Goal: Task Accomplishment & Management: Complete application form

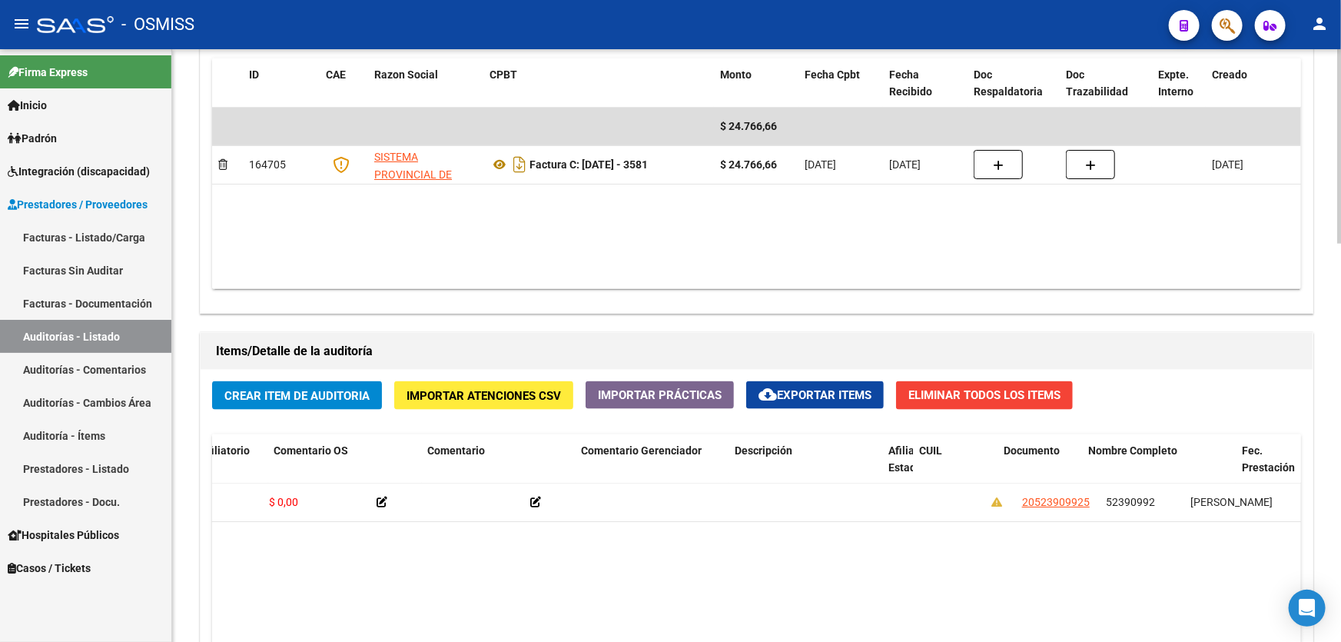
scroll to position [0, 753]
drag, startPoint x: 752, startPoint y: 540, endPoint x: 802, endPoint y: 540, distance: 50.0
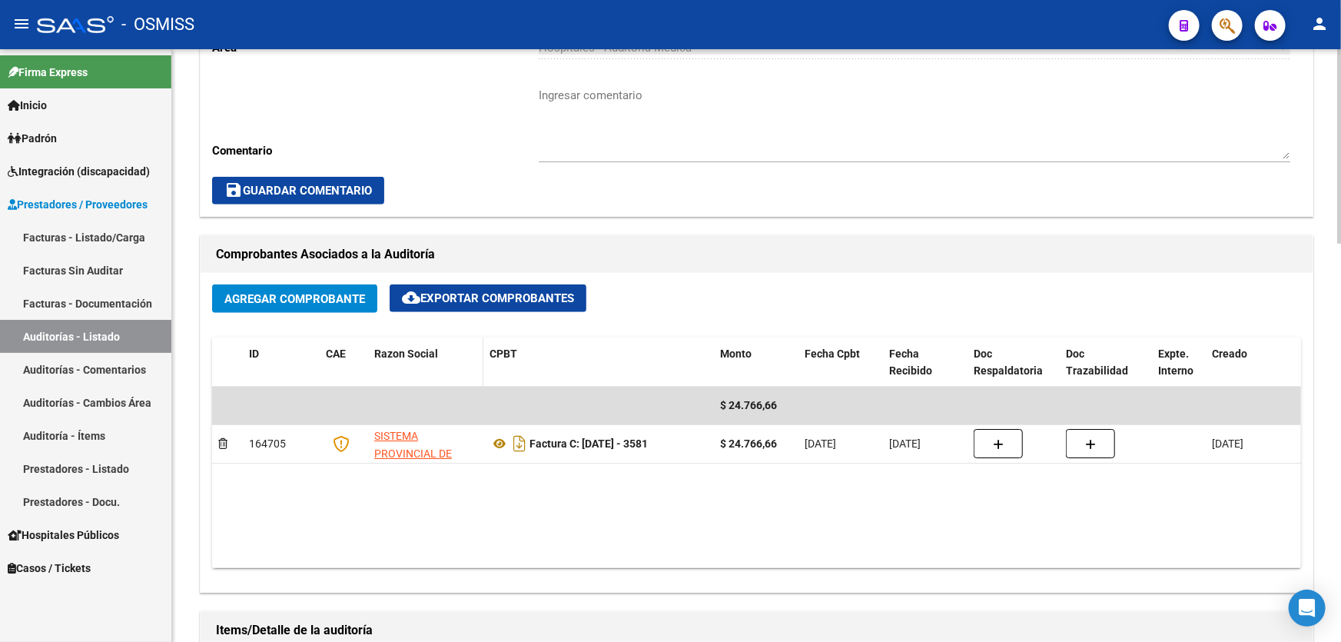
scroll to position [280, 0]
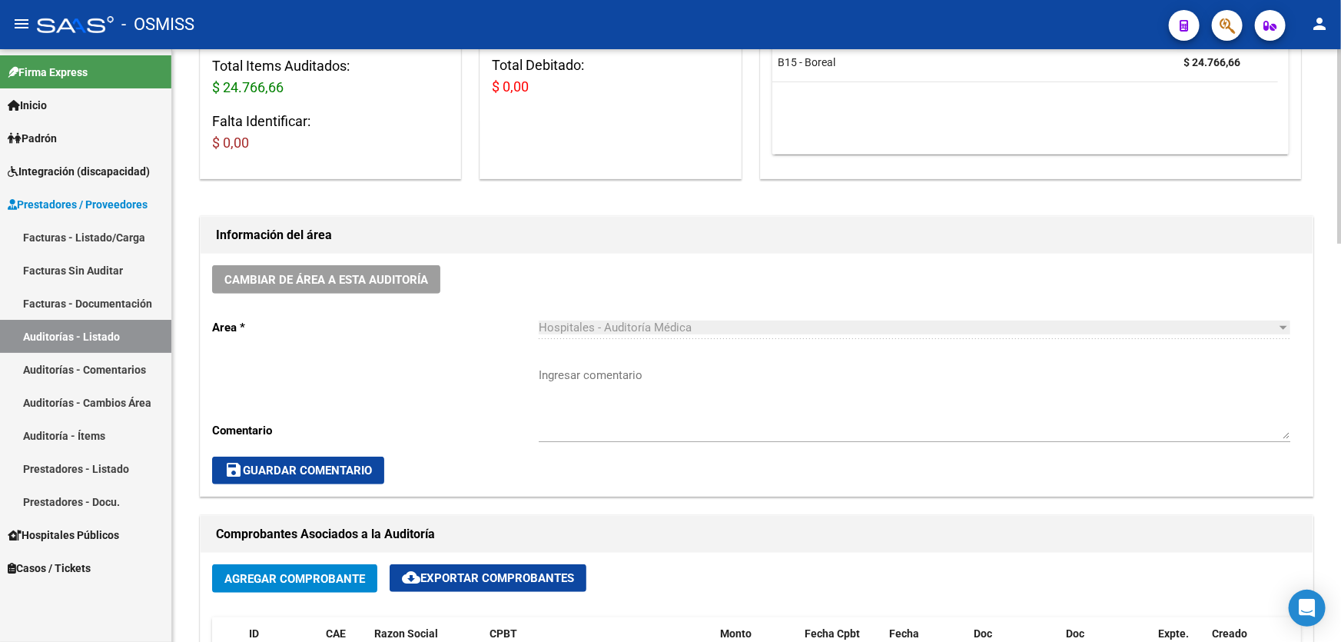
drag, startPoint x: 477, startPoint y: 367, endPoint x: 448, endPoint y: 375, distance: 30.4
click at [477, 367] on div "Cambiar de área a esta auditoría Area * Hospitales - Auditoría Médica Seleccion…" at bounding box center [757, 375] width 1112 height 242
click at [128, 334] on link "Auditorías - Listado" at bounding box center [85, 336] width 171 height 33
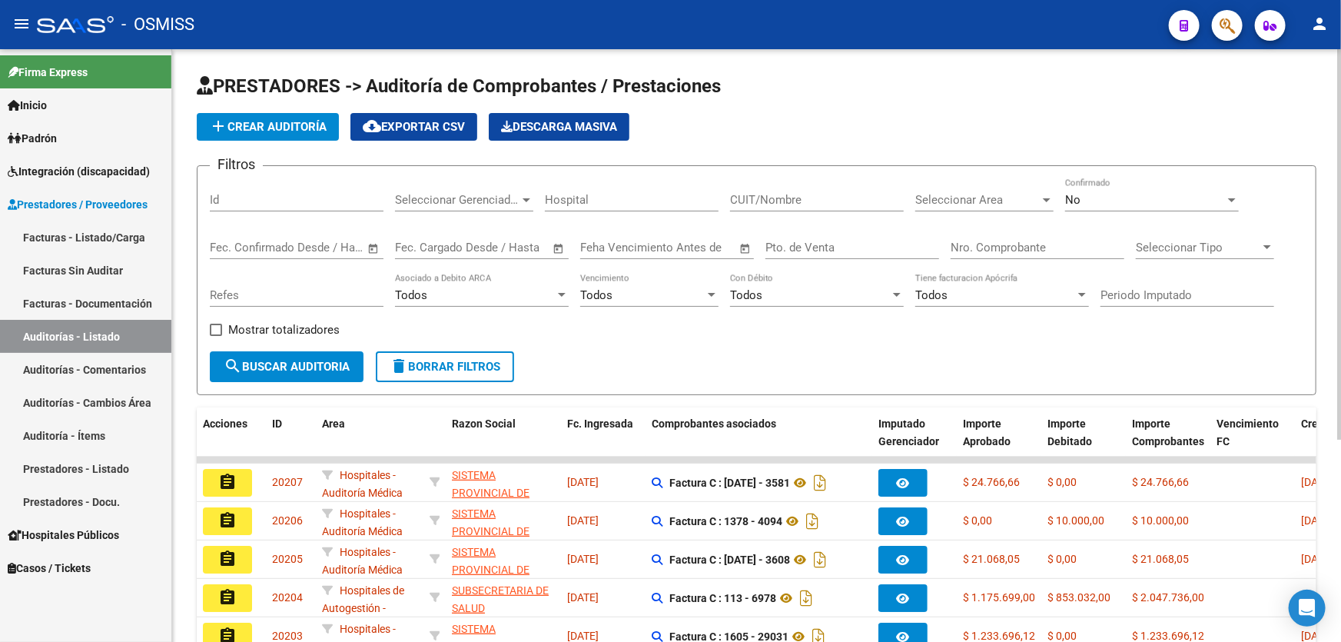
click at [275, 128] on span "add Crear Auditoría" at bounding box center [268, 127] width 118 height 14
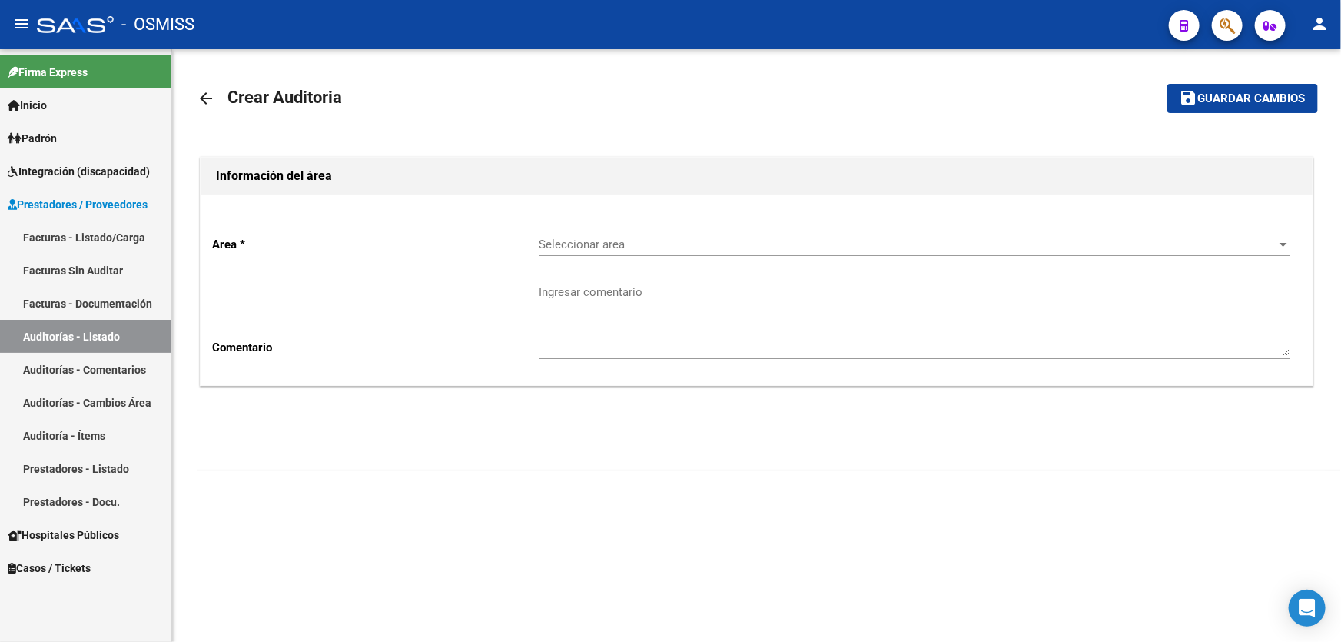
click at [697, 231] on div "Seleccionar area Seleccionar area" at bounding box center [915, 239] width 752 height 33
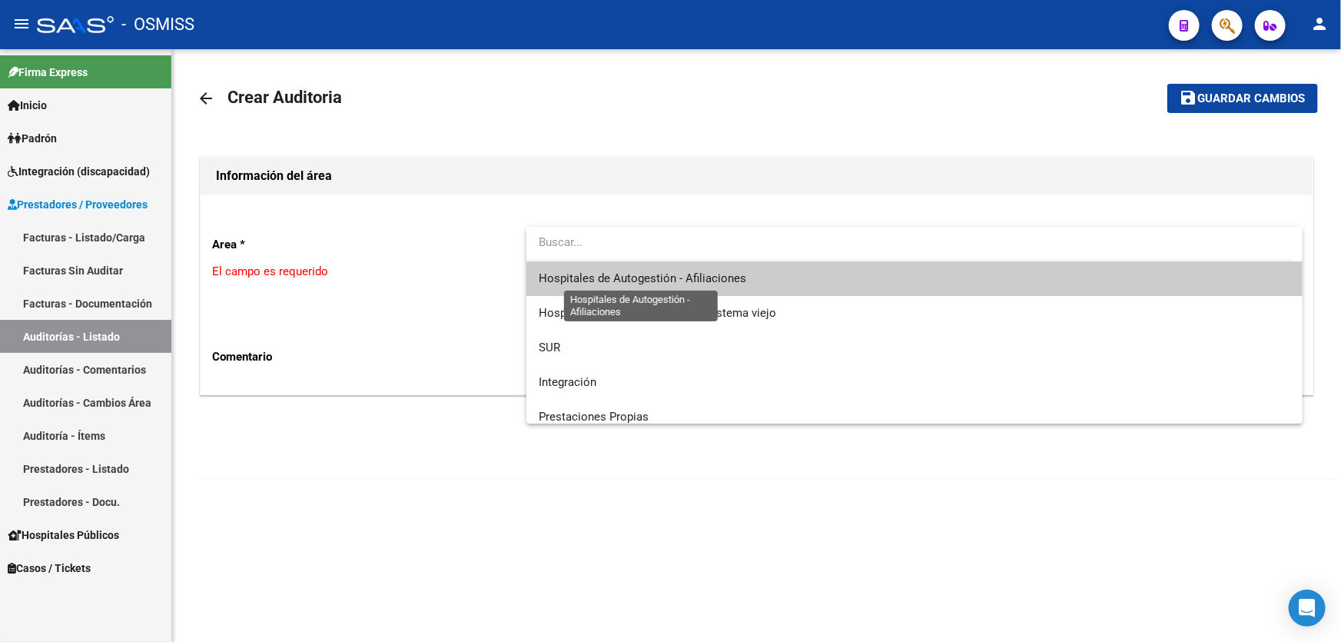
click at [712, 271] on span "Hospitales de Autogestión - Afiliaciones" at bounding box center [643, 278] width 208 height 14
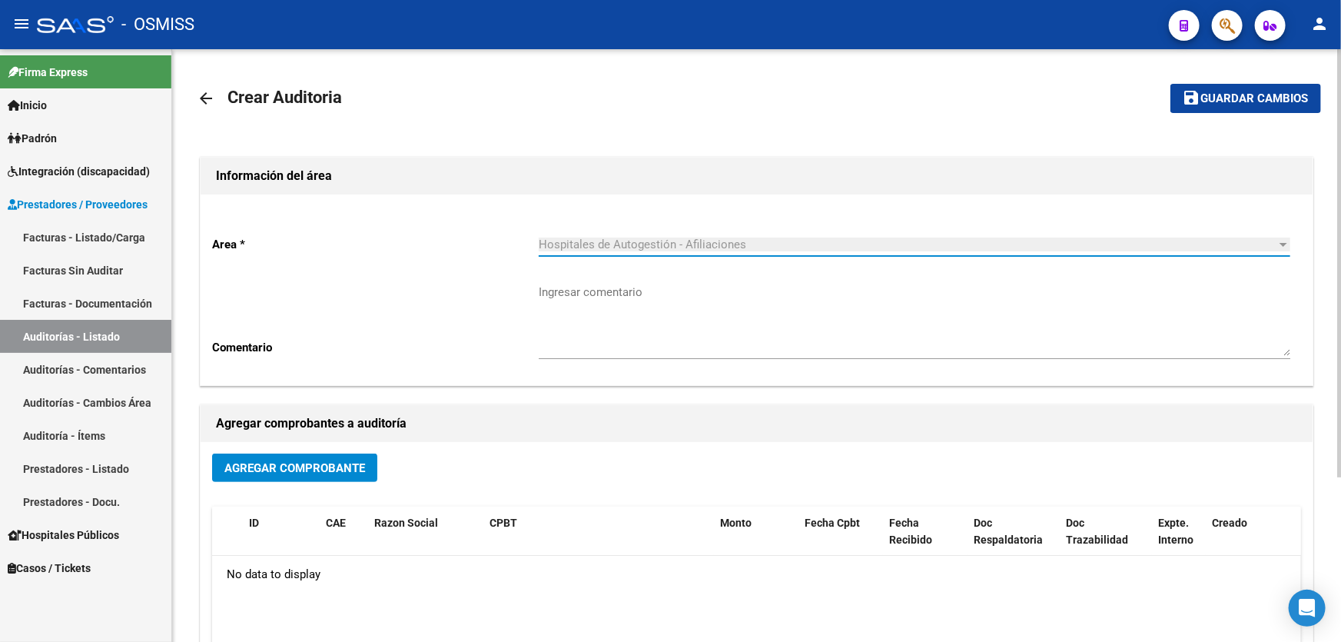
click at [297, 473] on span "Agregar Comprobante" at bounding box center [294, 468] width 141 height 14
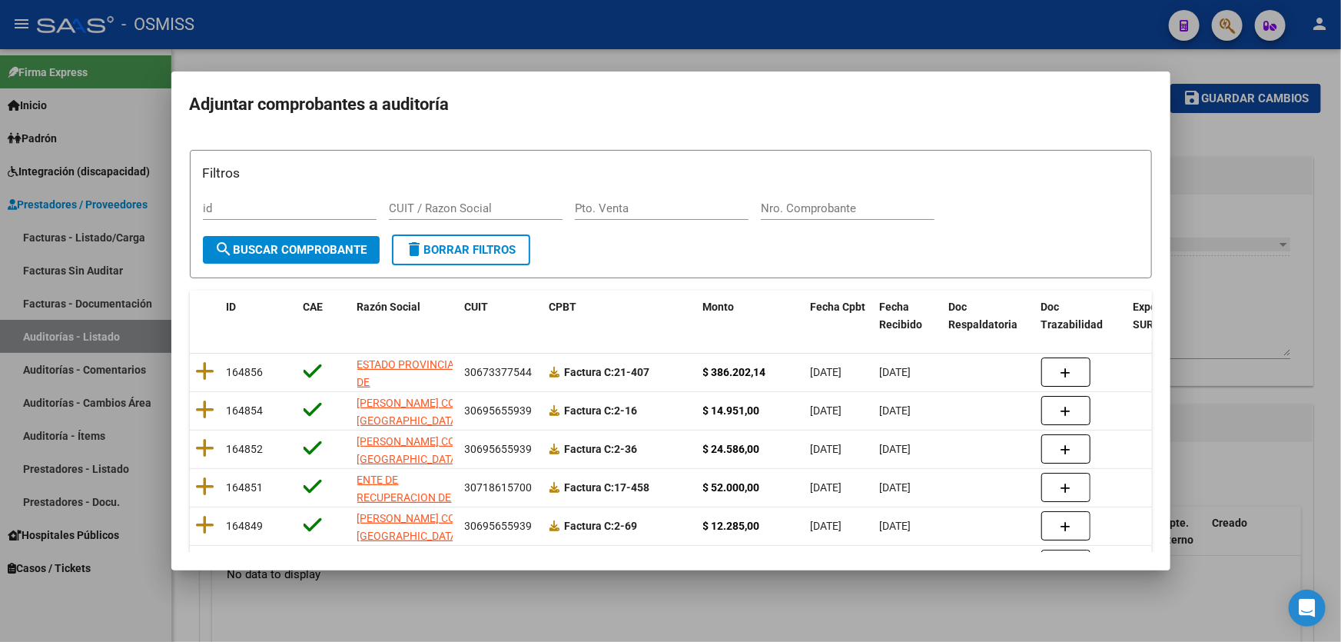
drag, startPoint x: 489, startPoint y: 115, endPoint x: 596, endPoint y: 170, distance: 121.0
click at [489, 115] on h2 "Adjuntar comprobantes a auditoría" at bounding box center [671, 104] width 962 height 29
click at [786, 213] on input "Nro. Comprobante" at bounding box center [848, 208] width 174 height 14
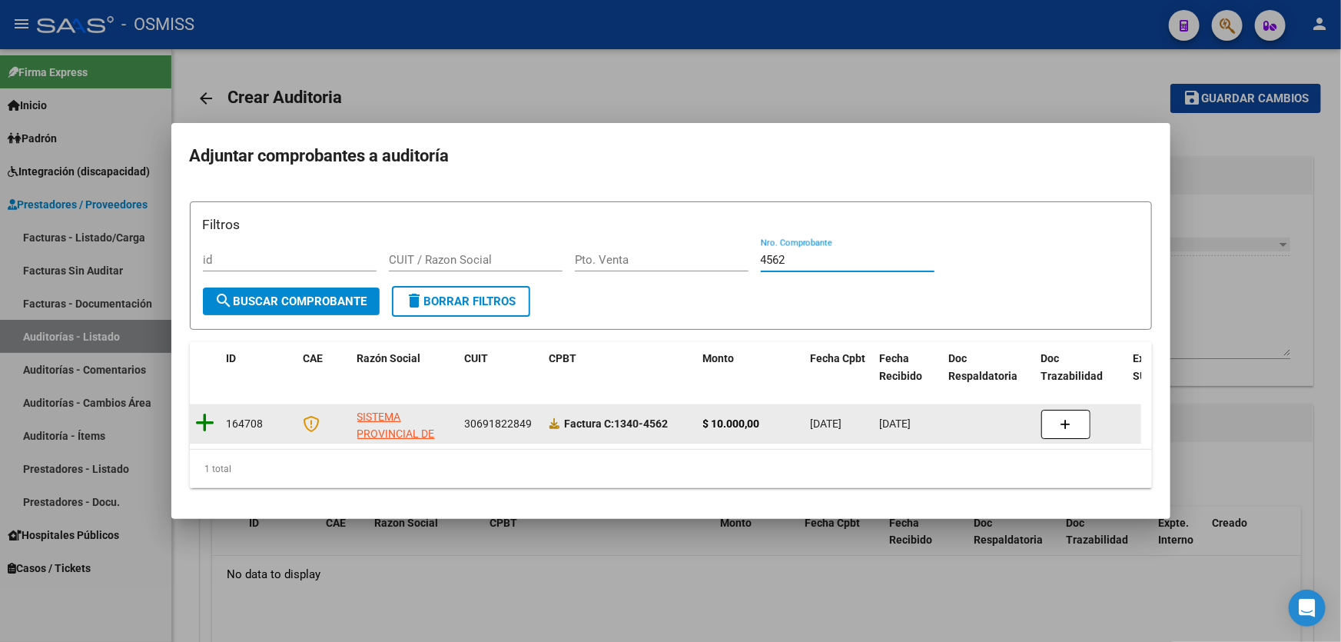
type input "4562"
click at [202, 419] on icon at bounding box center [205, 423] width 19 height 22
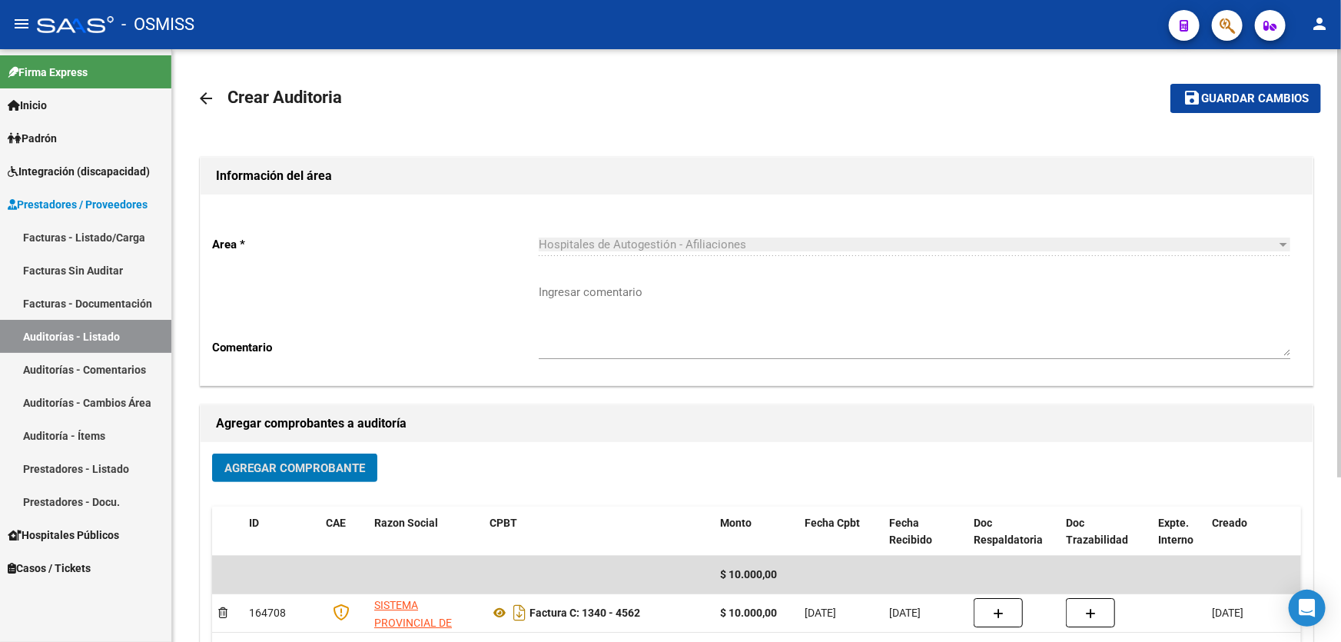
drag, startPoint x: 1249, startPoint y: 100, endPoint x: 1264, endPoint y: 62, distance: 40.4
click at [1251, 96] on span "Guardar cambios" at bounding box center [1255, 99] width 108 height 14
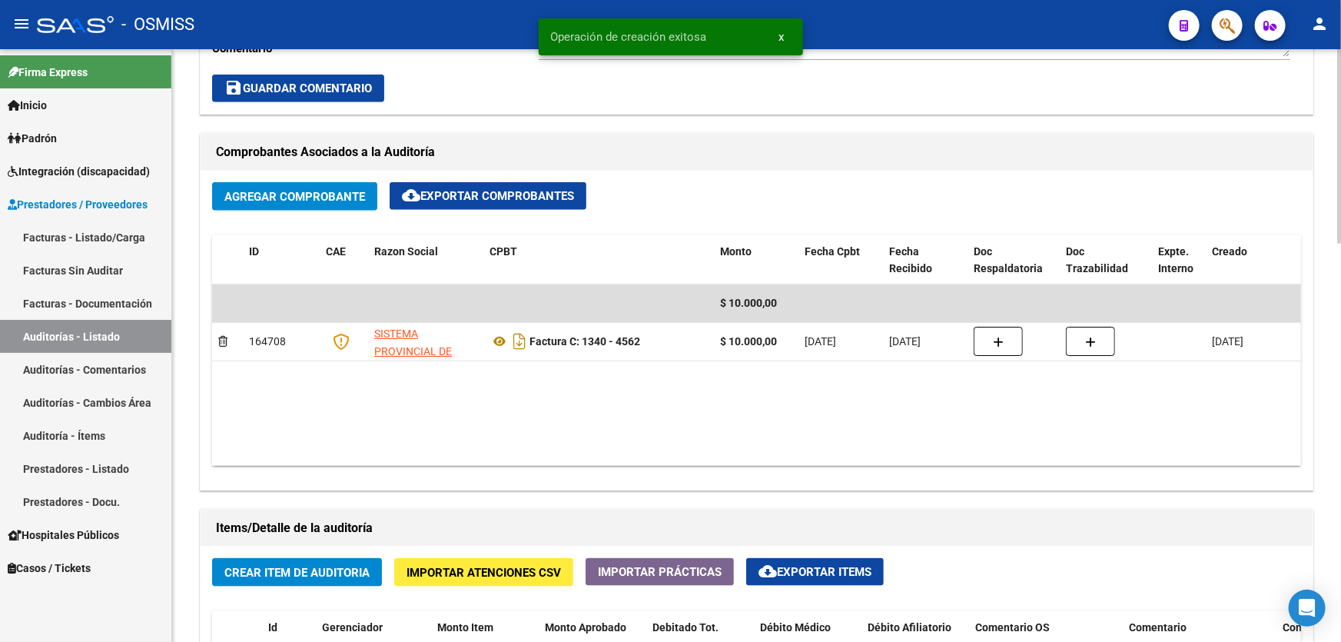
scroll to position [769, 0]
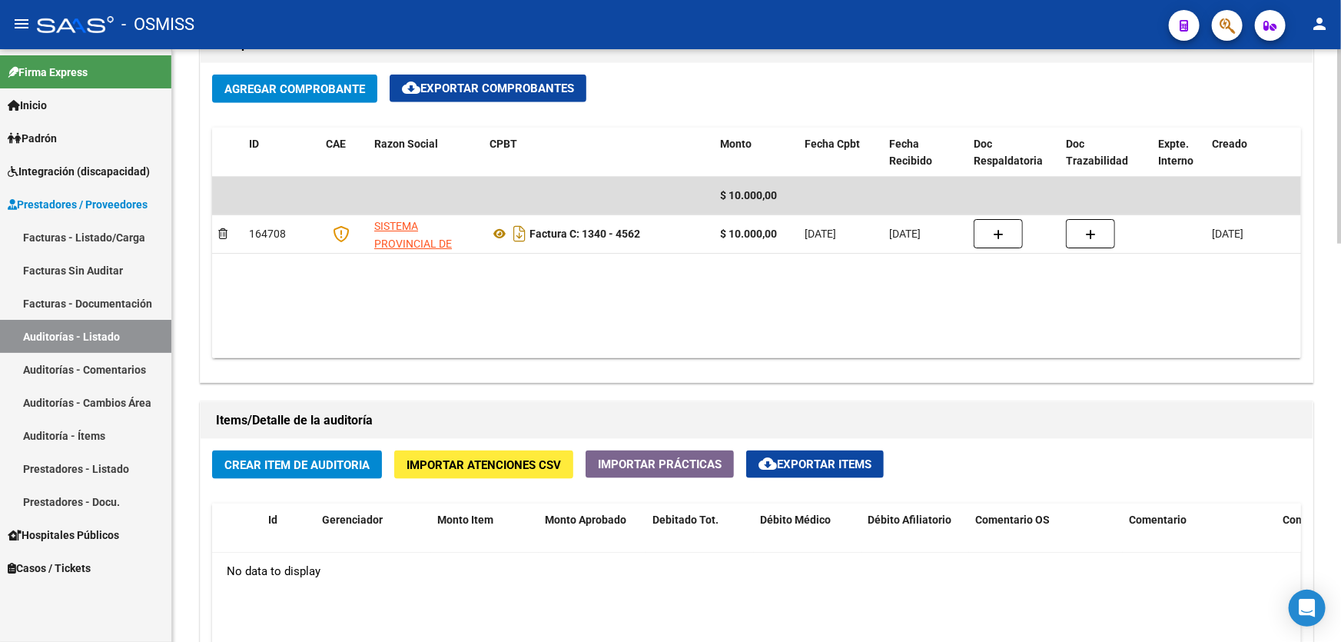
click at [829, 326] on datatable-body "$ 10.000,00 164708 SISTEMA PROVINCIAL DE SALUD Factura C: 1340 - 4562 $ 10.000,…" at bounding box center [756, 267] width 1089 height 181
click at [335, 461] on span "Crear Item de Auditoria" at bounding box center [296, 465] width 145 height 14
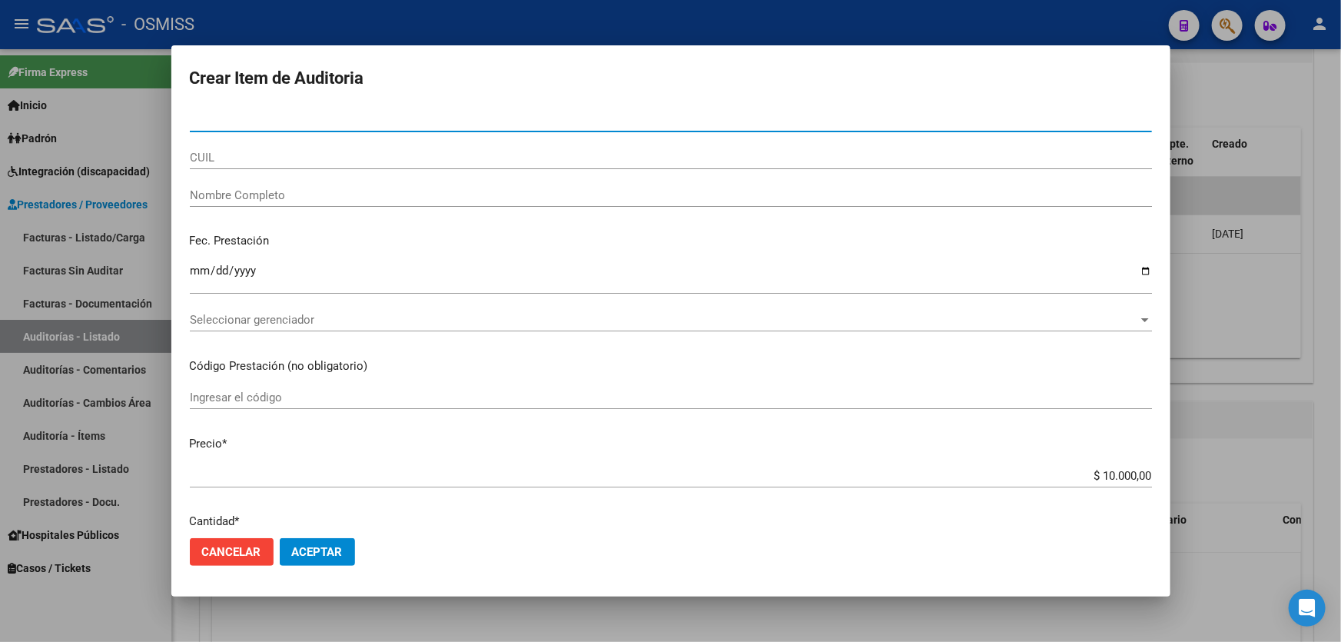
type input "52390992"
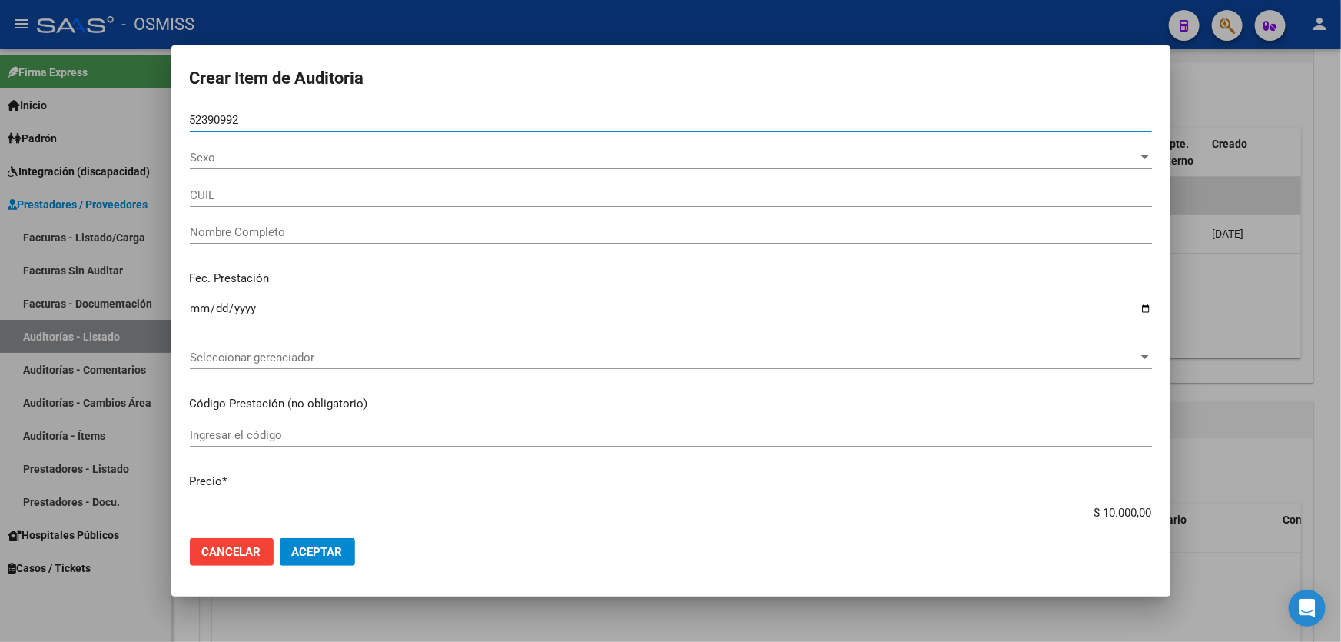
type input "20523909925"
type input "[PERSON_NAME]"
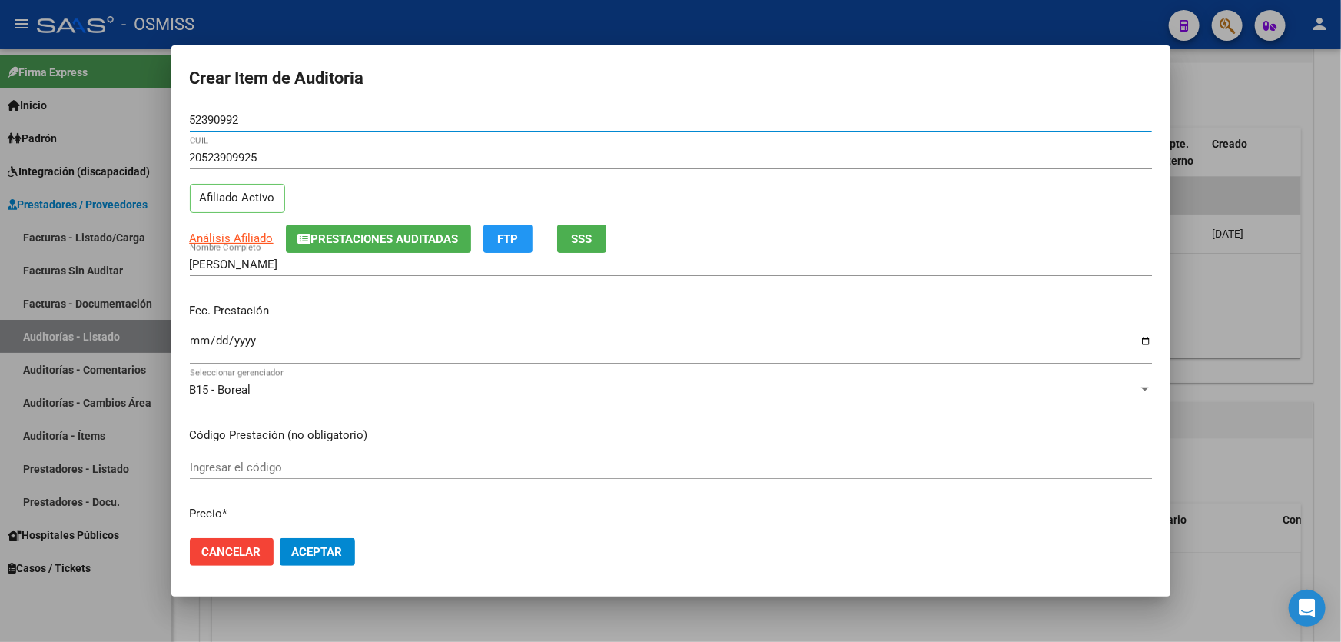
drag, startPoint x: 240, startPoint y: 123, endPoint x: 69, endPoint y: 141, distance: 171.6
click at [69, 141] on div "Crear Item de Auditoria 52390992 Nro Documento 20523909925 CUIL Afiliado Activo…" at bounding box center [670, 321] width 1341 height 642
type input "33036234"
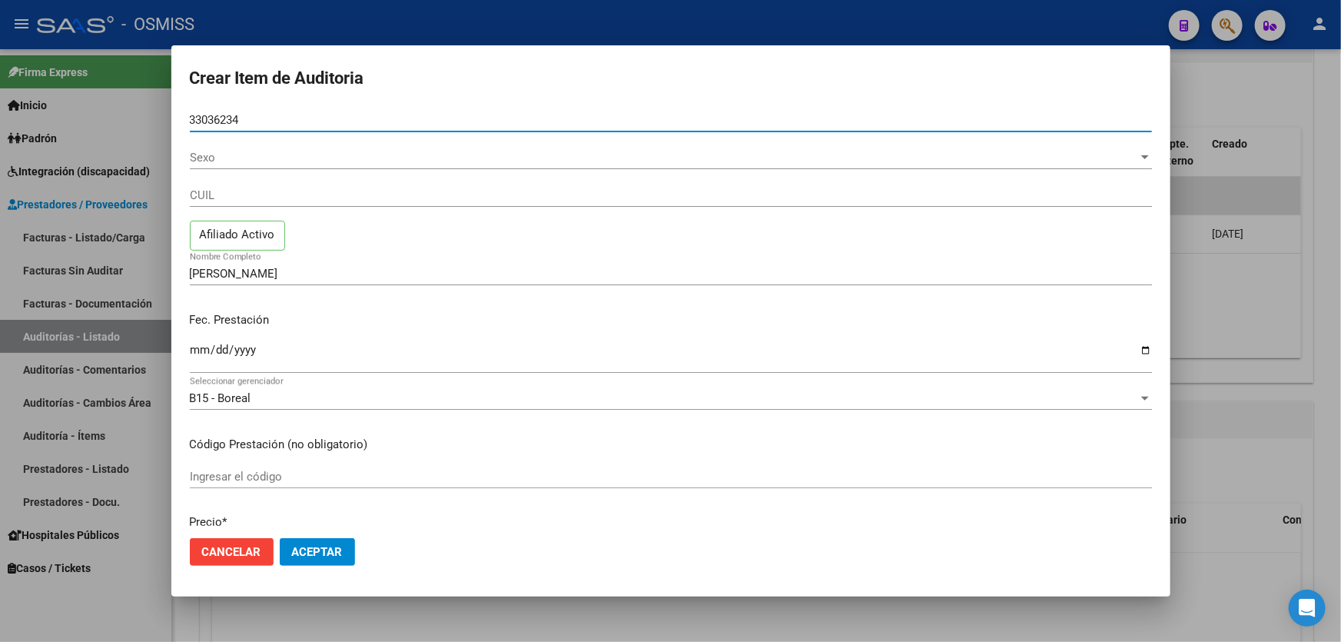
type input "27330362346"
type input "[PERSON_NAME] [PERSON_NAME]"
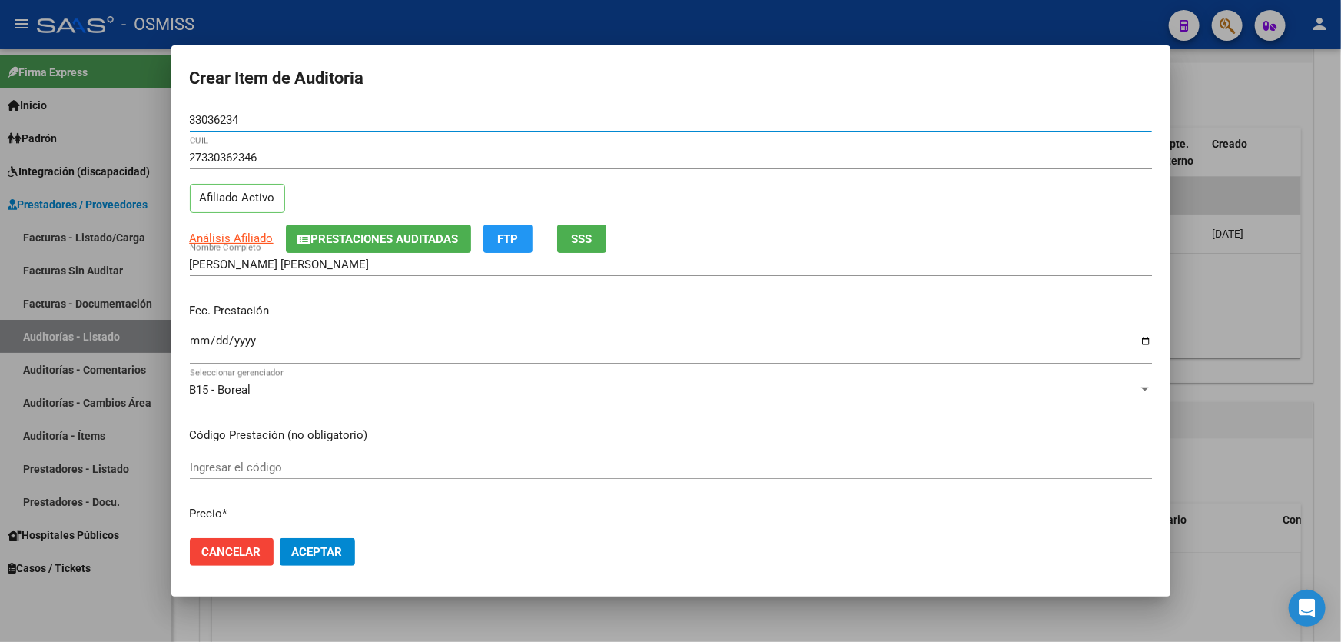
type input "33036234"
click at [201, 342] on input "Ingresar la fecha" at bounding box center [671, 346] width 962 height 25
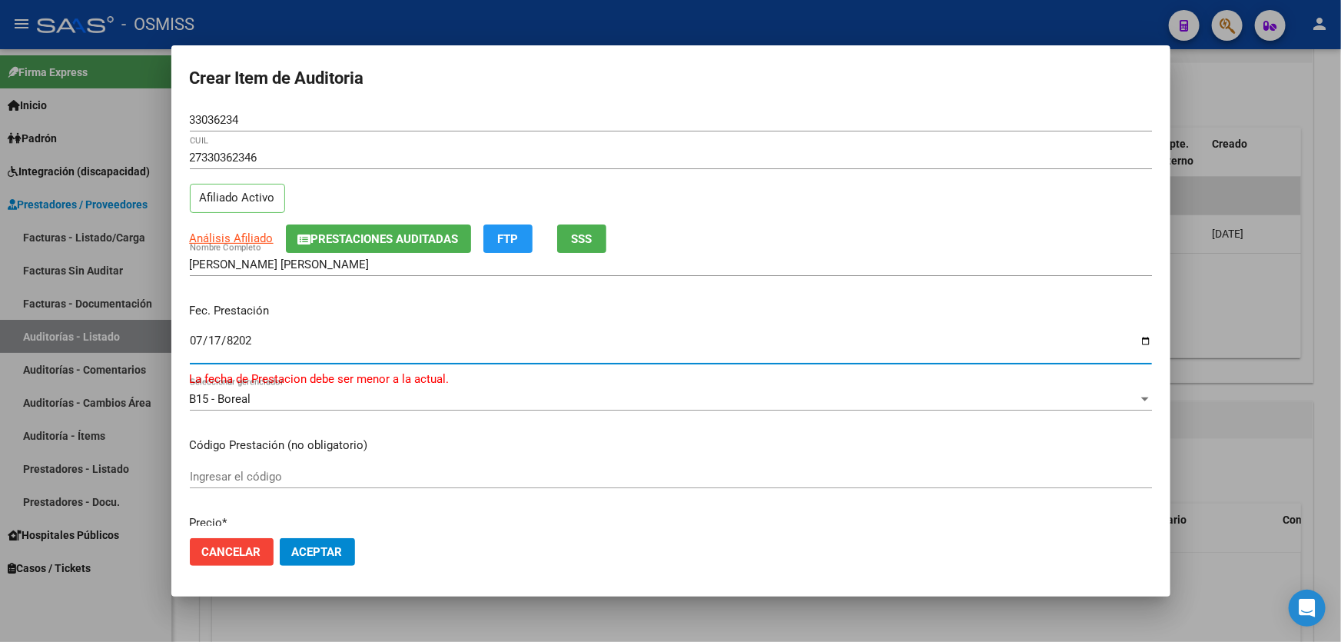
type input "[DATE]"
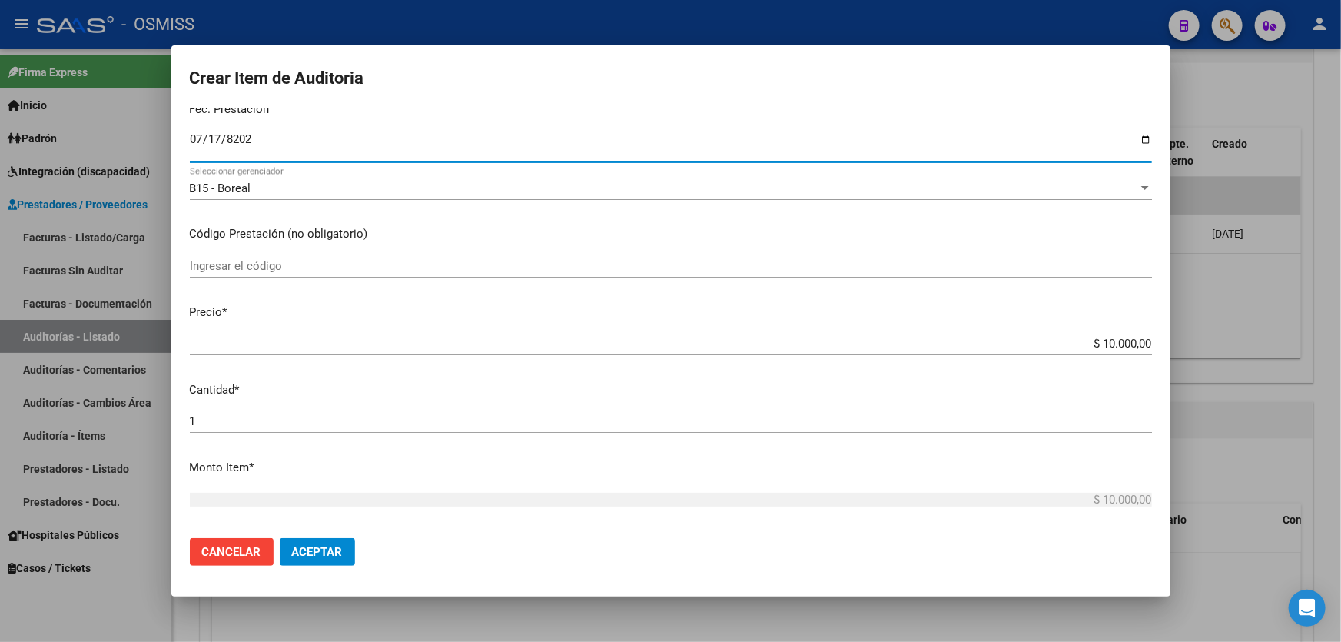
scroll to position [209, 0]
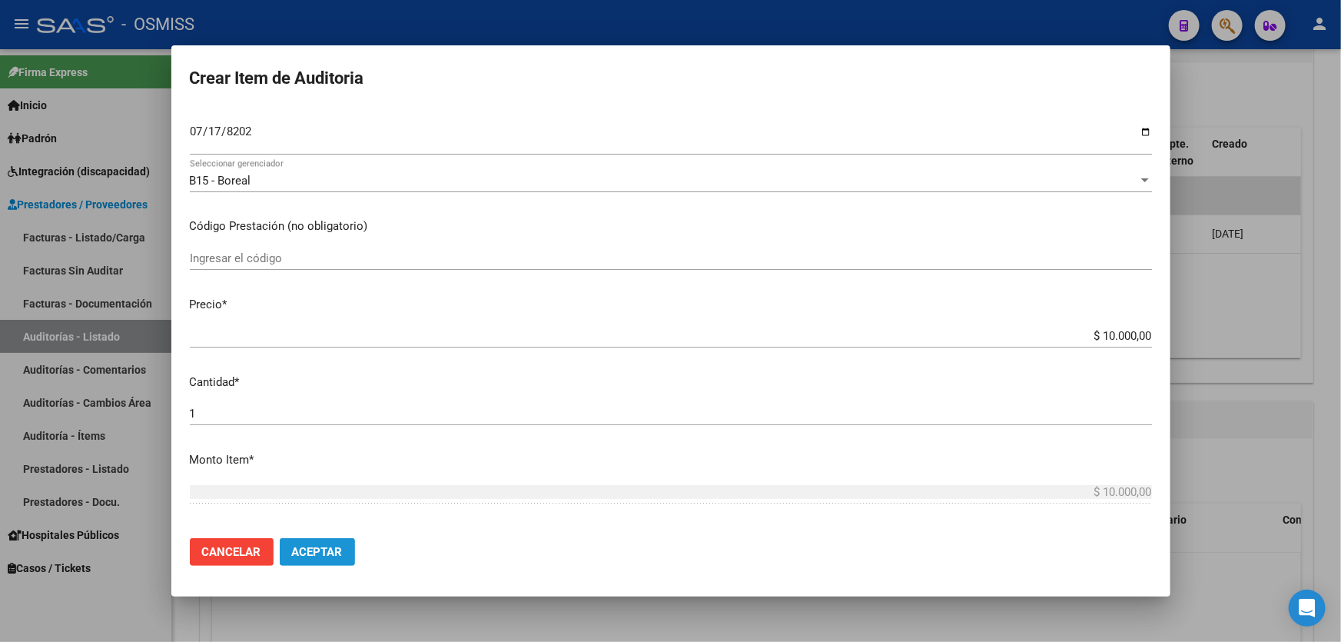
click at [321, 561] on button "Aceptar" at bounding box center [317, 552] width 75 height 28
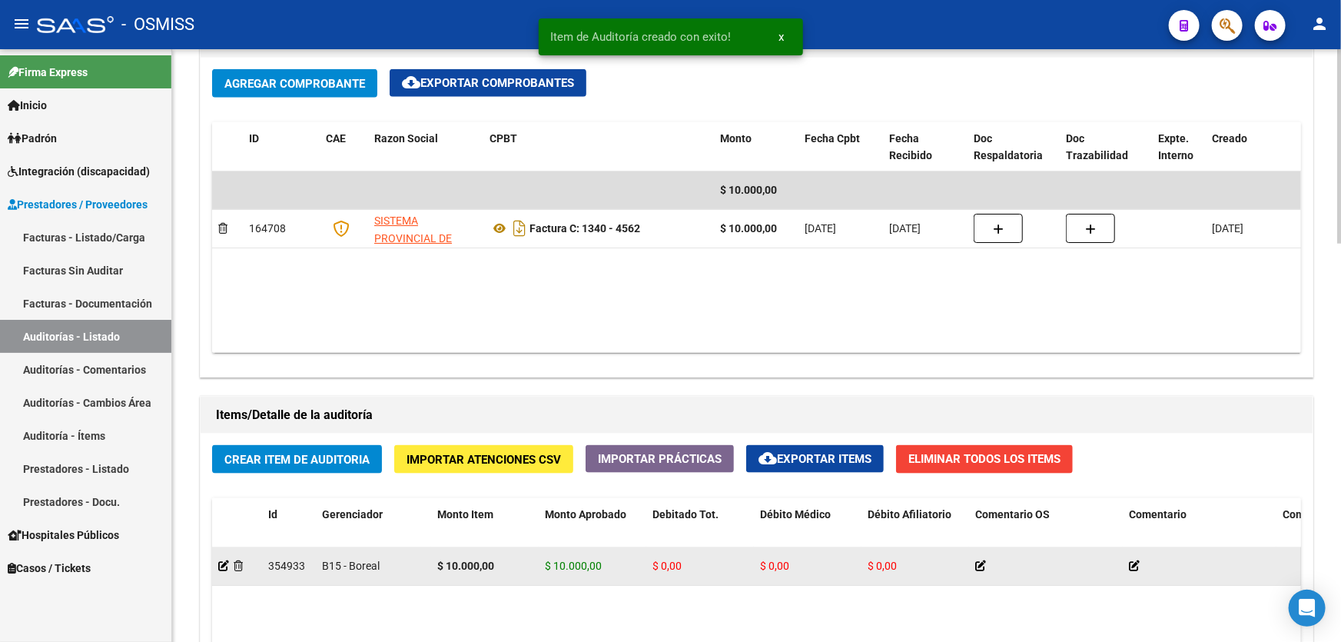
drag, startPoint x: 726, startPoint y: 561, endPoint x: 965, endPoint y: 560, distance: 239.0
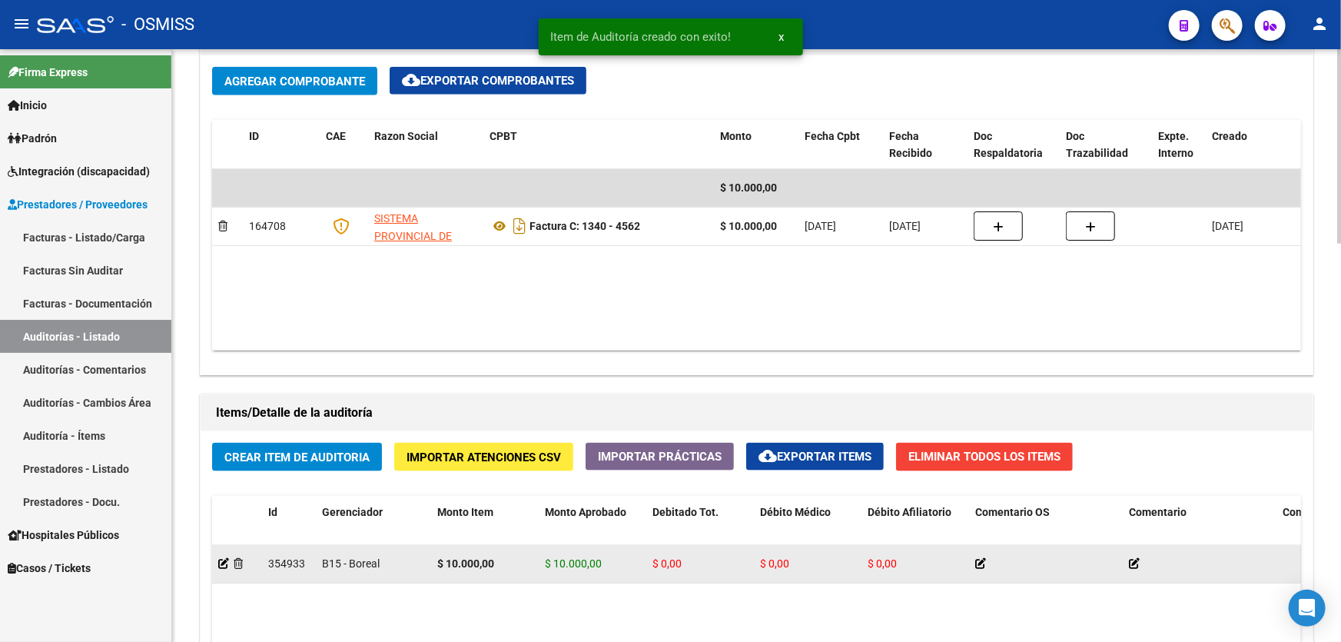
drag, startPoint x: 966, startPoint y: 562, endPoint x: 1128, endPoint y: 563, distance: 161.4
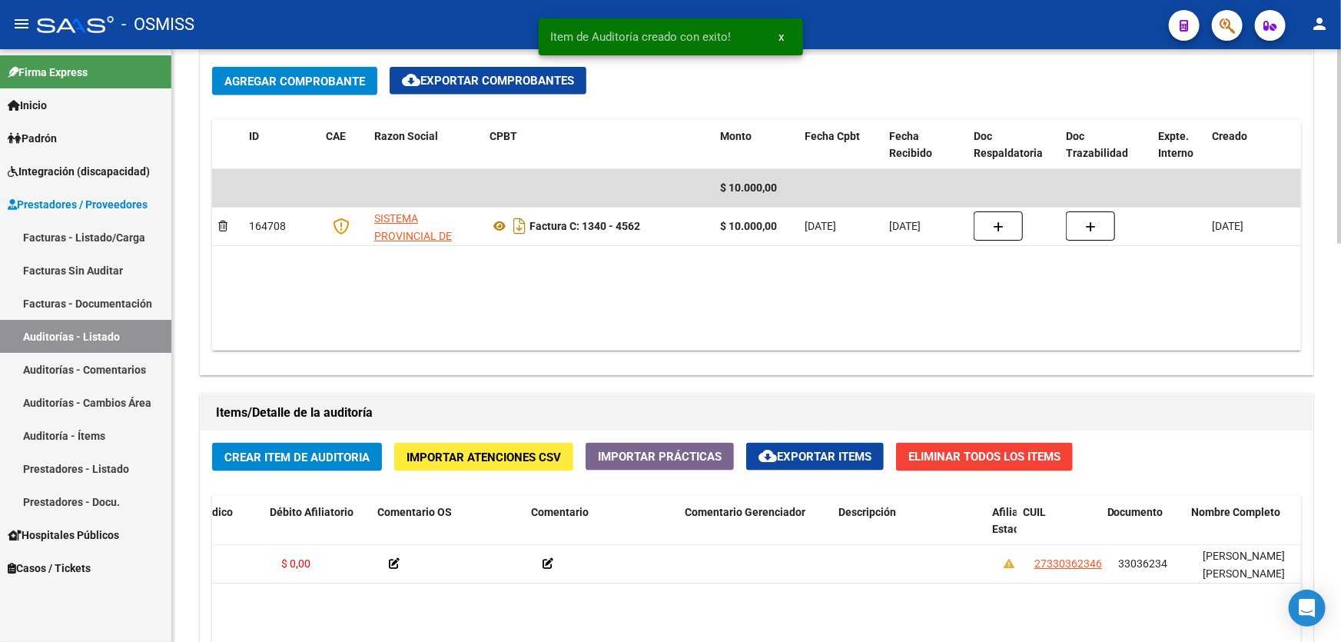
scroll to position [0, 710]
drag, startPoint x: 1051, startPoint y: 639, endPoint x: 1127, endPoint y: 616, distance: 78.8
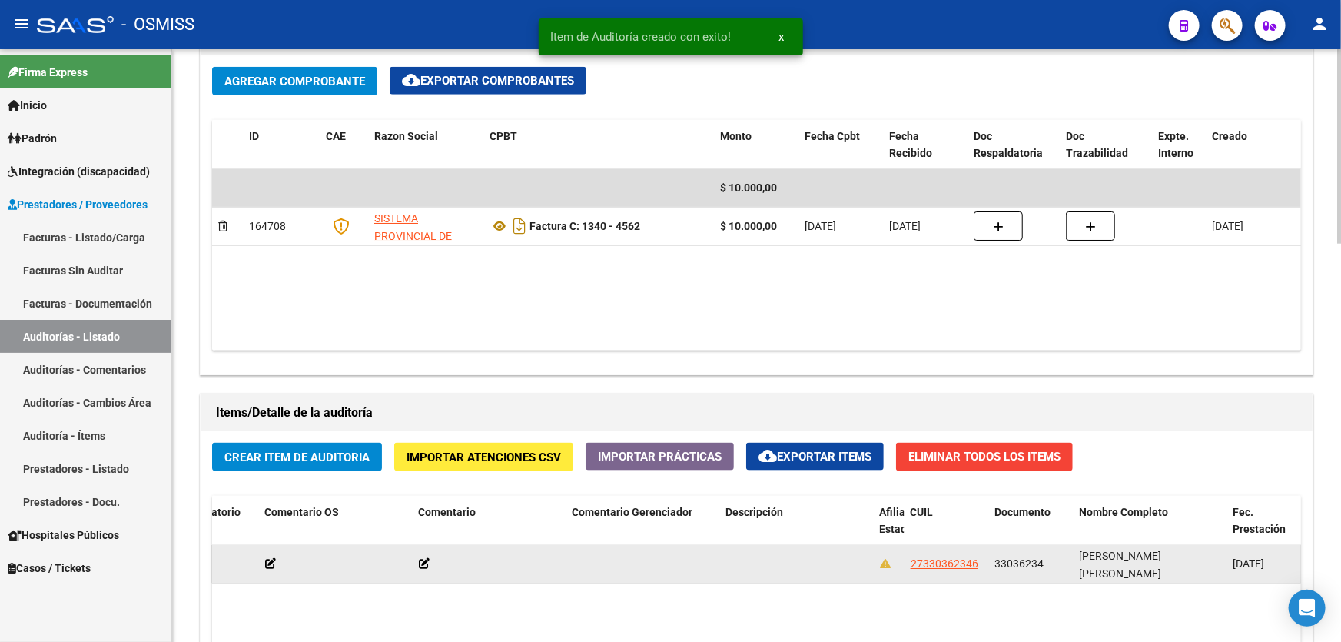
drag, startPoint x: 992, startPoint y: 558, endPoint x: 1048, endPoint y: 563, distance: 55.5
click at [1048, 563] on datatable-body-cell "33036234" at bounding box center [1031, 564] width 85 height 38
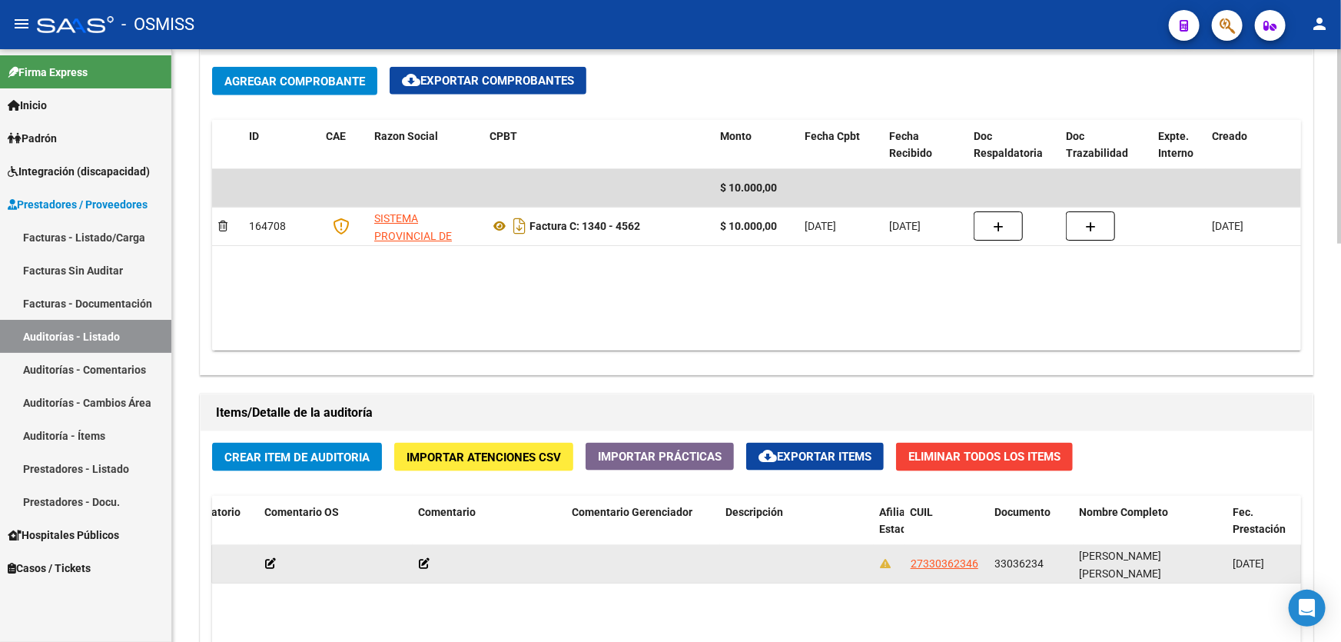
copy span "33036234"
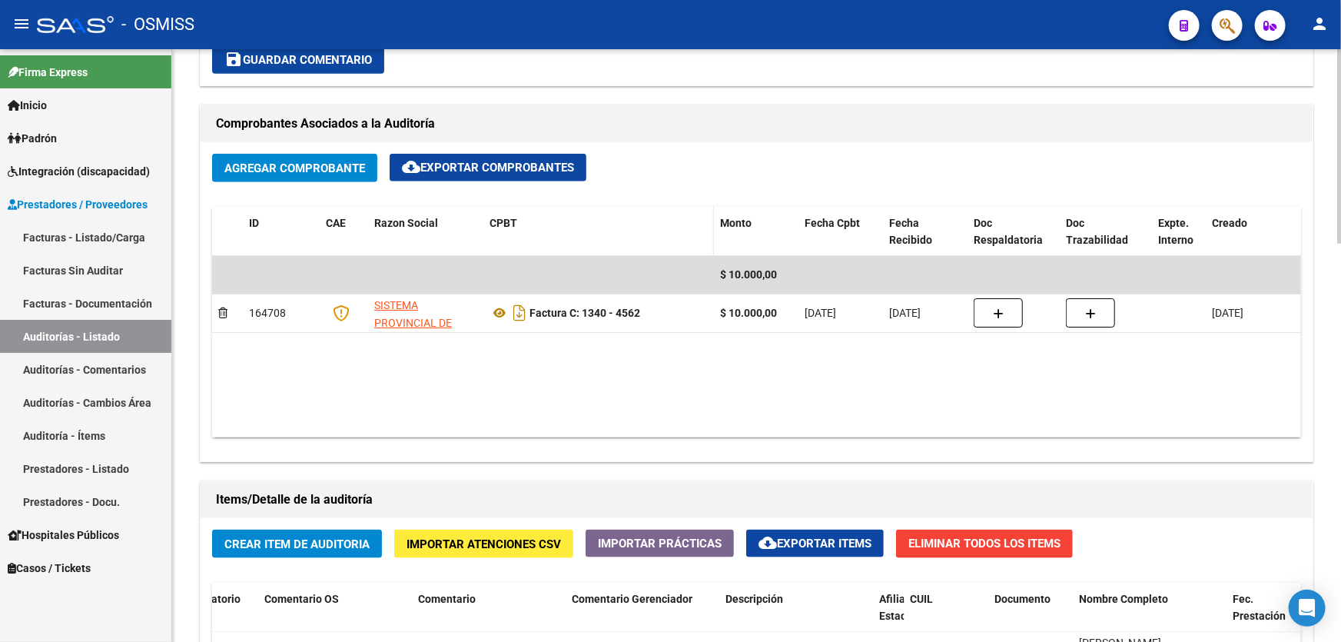
scroll to position [428, 0]
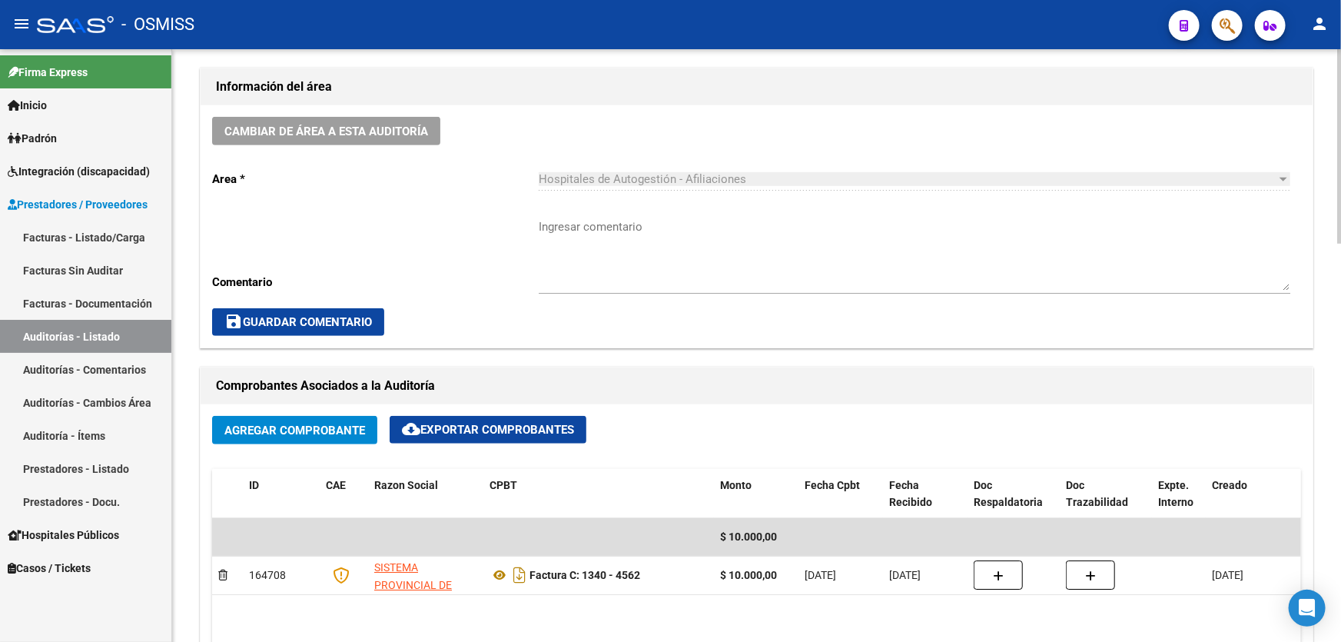
click at [359, 144] on div "Cambiar de área a esta auditoría Area * Hospitales de Autogestión - Afiliacione…" at bounding box center [757, 226] width 1112 height 242
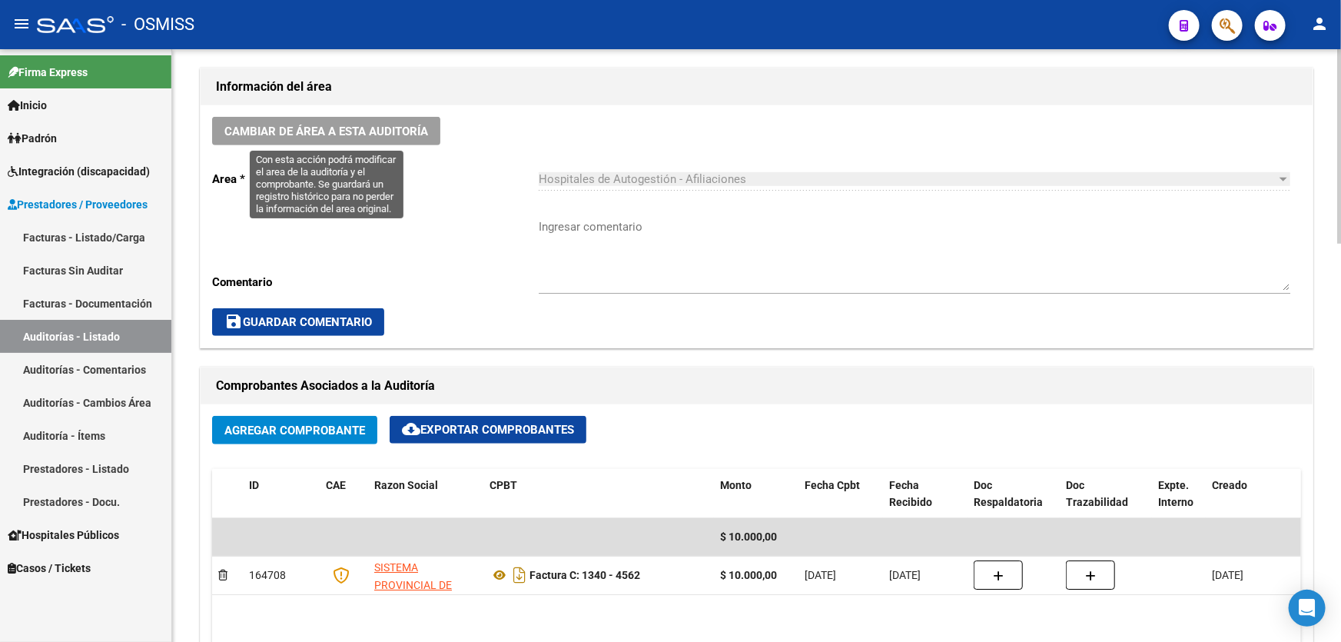
click at [359, 135] on span "Cambiar de área a esta auditoría" at bounding box center [326, 132] width 204 height 14
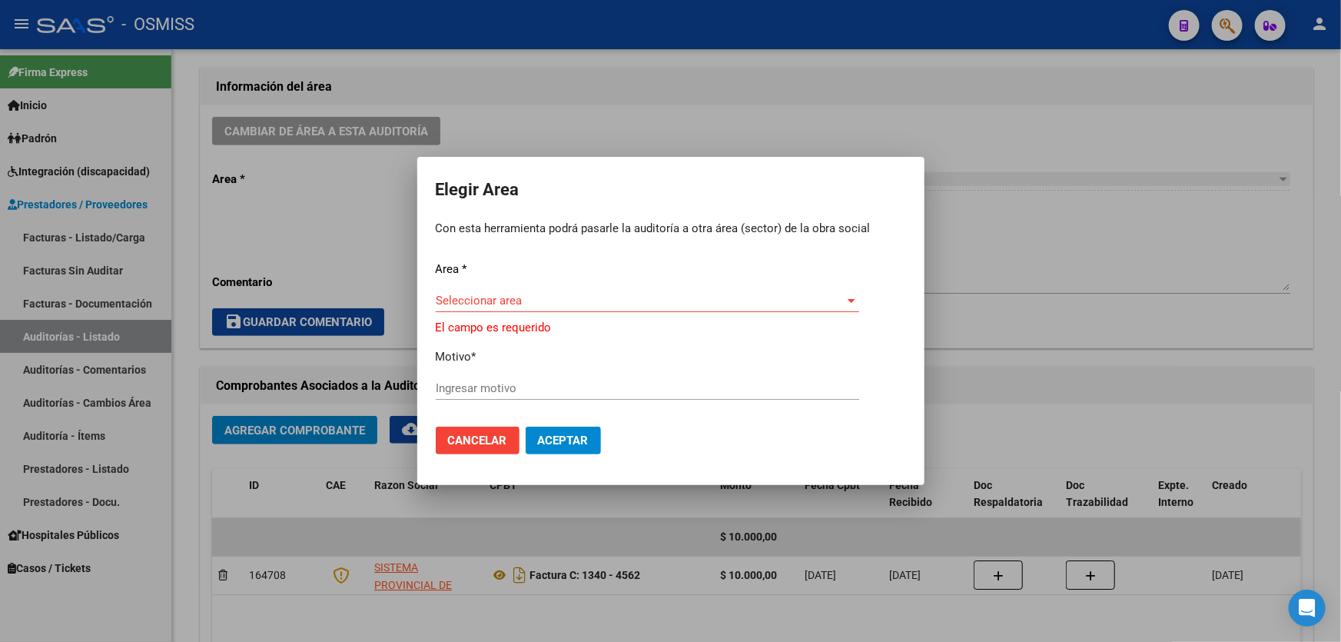
click at [480, 291] on div "Area * Seleccionar area Seleccionar area El campo es requerido Motivo * Ingresa…" at bounding box center [671, 338] width 470 height 154
click at [848, 241] on mat-dialog-container "Elegir Area Con esta herramienta podrá pasarle la auditoría a otra área (sector…" at bounding box center [670, 321] width 507 height 328
click at [505, 292] on div "Seleccionar area Seleccionar area" at bounding box center [648, 300] width 424 height 23
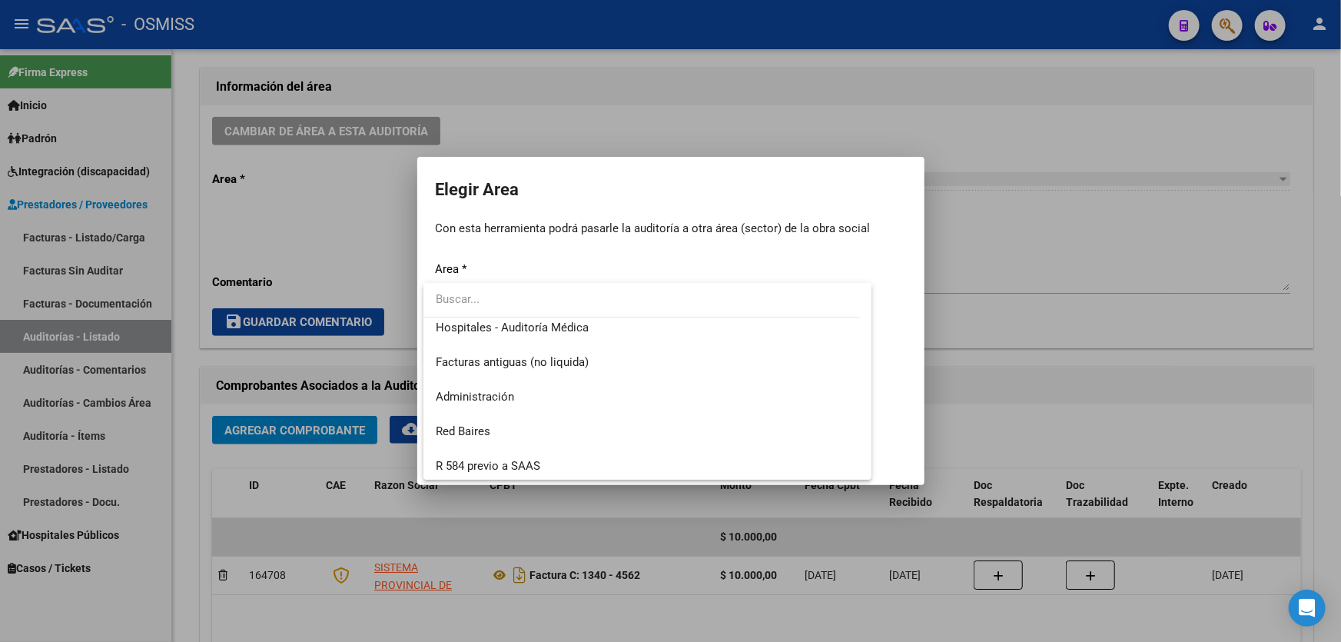
scroll to position [209, 0]
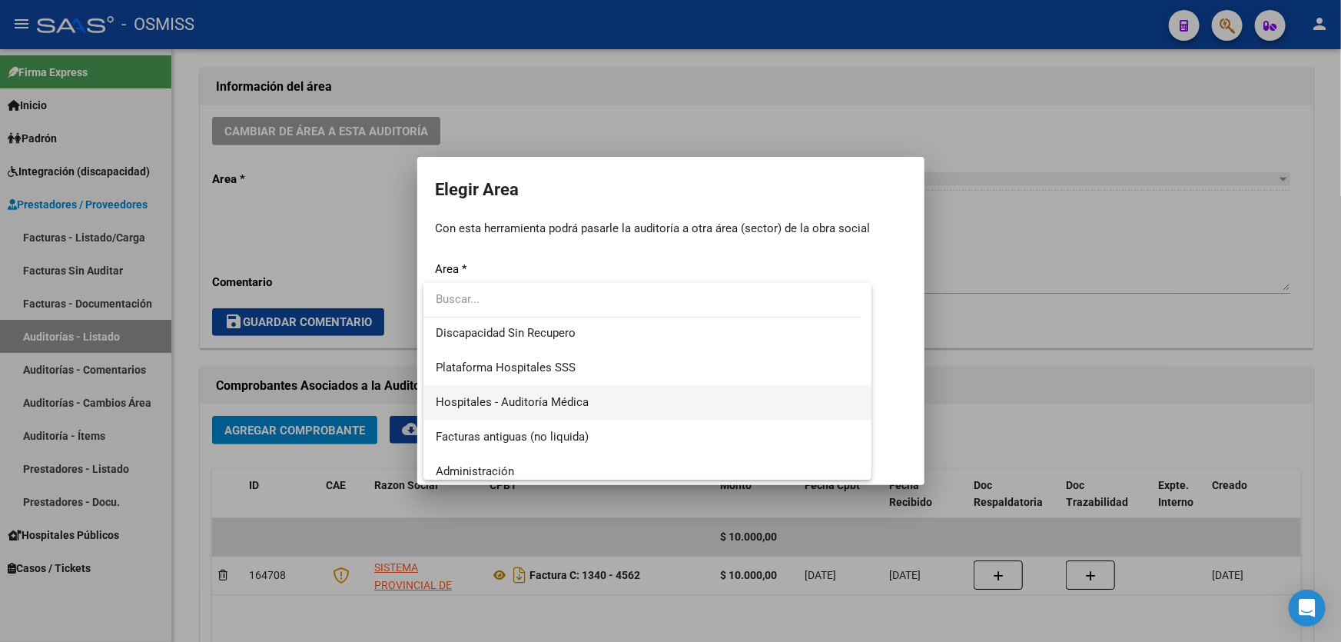
click at [518, 390] on span "Hospitales - Auditoría Médica" at bounding box center [648, 402] width 424 height 35
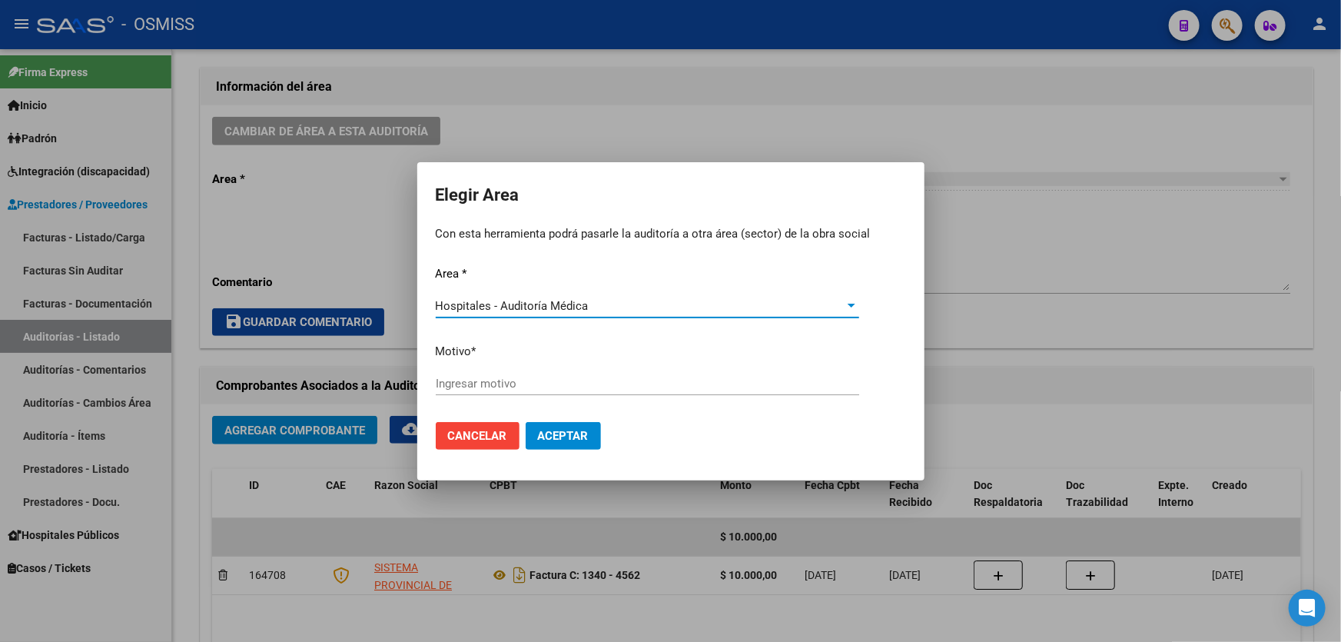
click at [526, 384] on input "Ingresar motivo" at bounding box center [648, 384] width 424 height 14
drag, startPoint x: 522, startPoint y: 392, endPoint x: 515, endPoint y: 384, distance: 10.9
click at [515, 384] on div "auditado Ingresar motivo" at bounding box center [648, 383] width 424 height 23
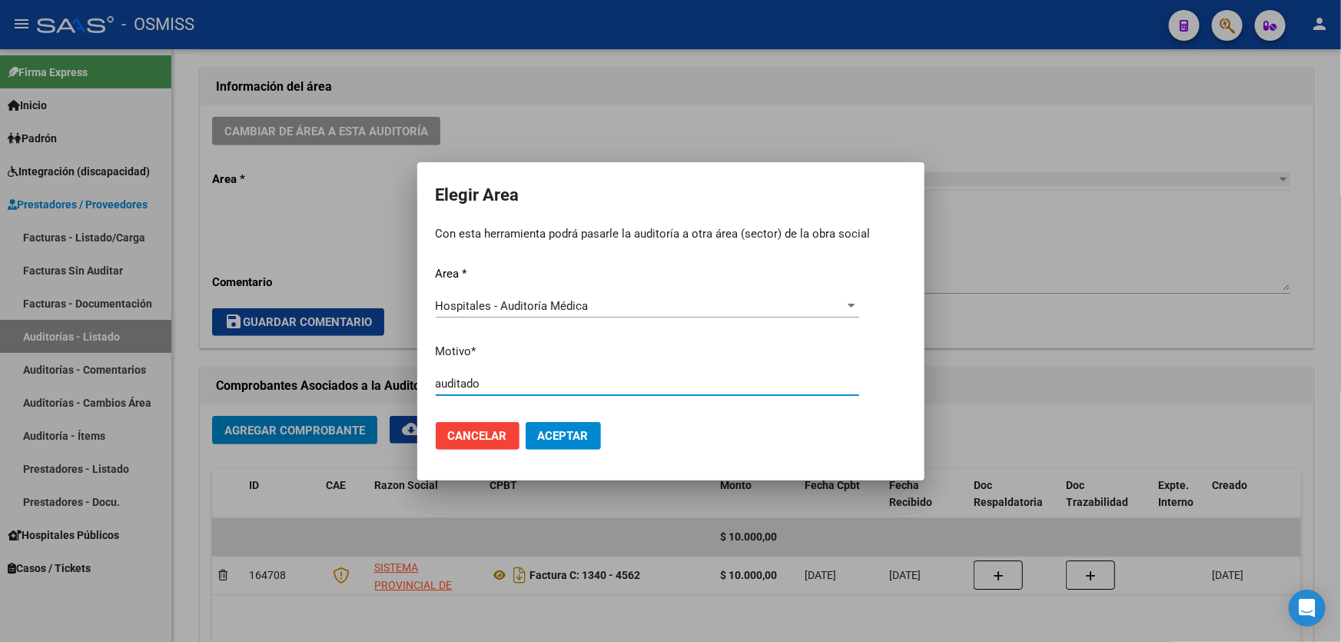
drag, startPoint x: 514, startPoint y: 384, endPoint x: 321, endPoint y: 390, distance: 193.8
click at [321, 390] on div "Elegir Area Con esta herramienta podrá pasarle la auditoría a otra área (sector…" at bounding box center [670, 321] width 1341 height 642
type input "AUDITADO"
click at [558, 450] on mat-dialog-actions "Cancelar Aceptar" at bounding box center [671, 436] width 470 height 52
click at [561, 439] on span "Aceptar" at bounding box center [563, 436] width 51 height 14
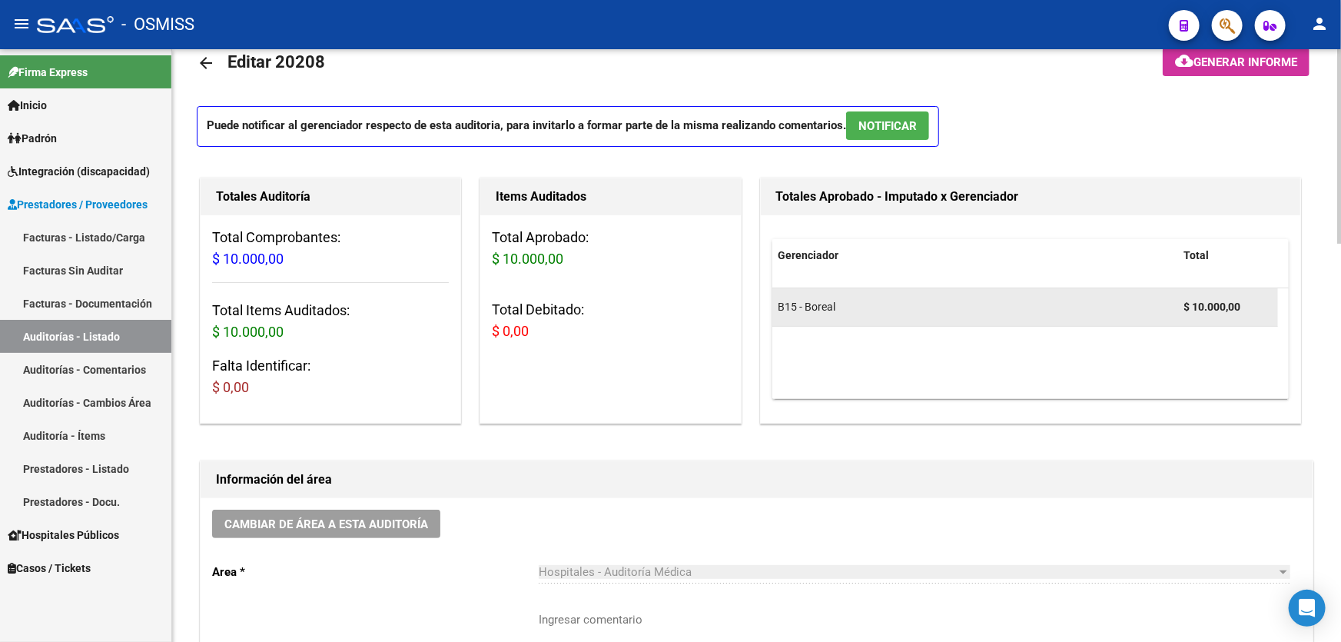
scroll to position [0, 0]
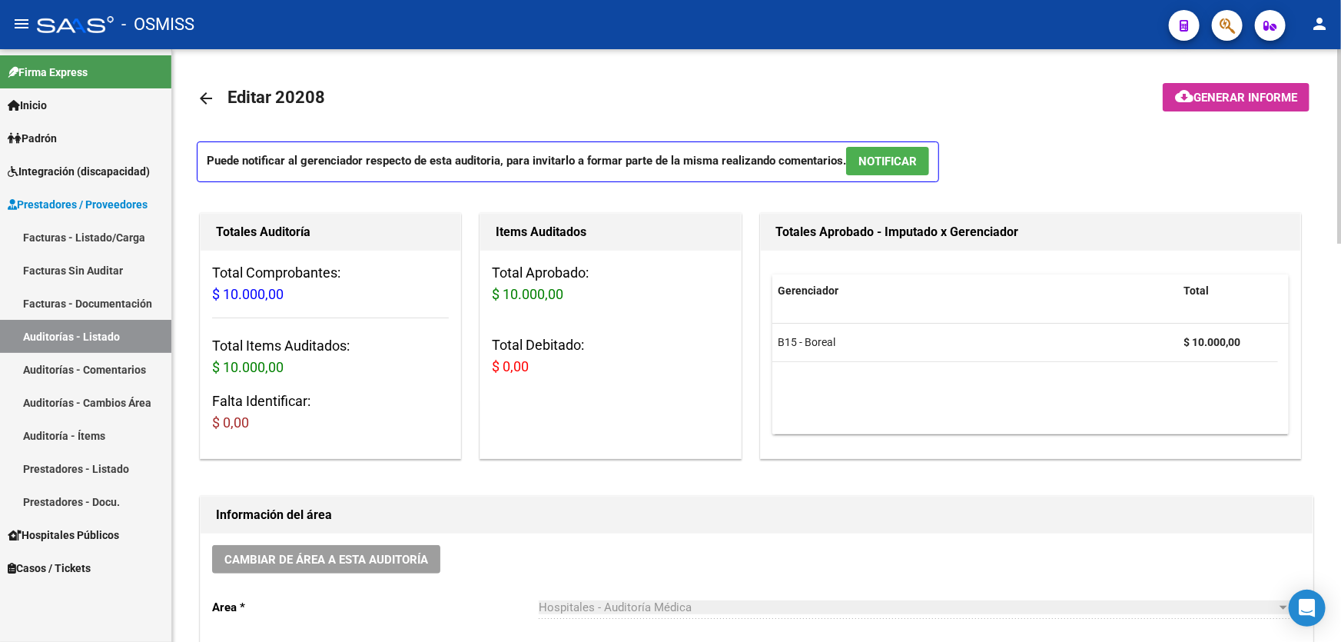
click at [546, 518] on h1 "Información del área" at bounding box center [756, 515] width 1081 height 25
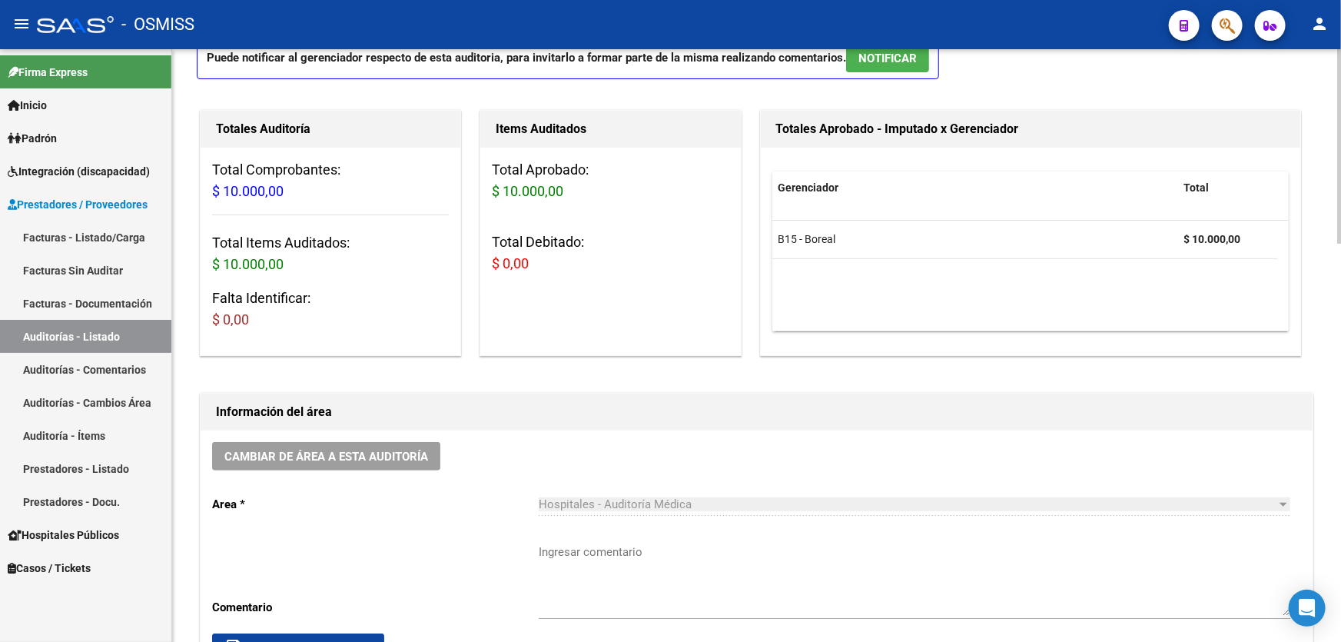
scroll to position [139, 0]
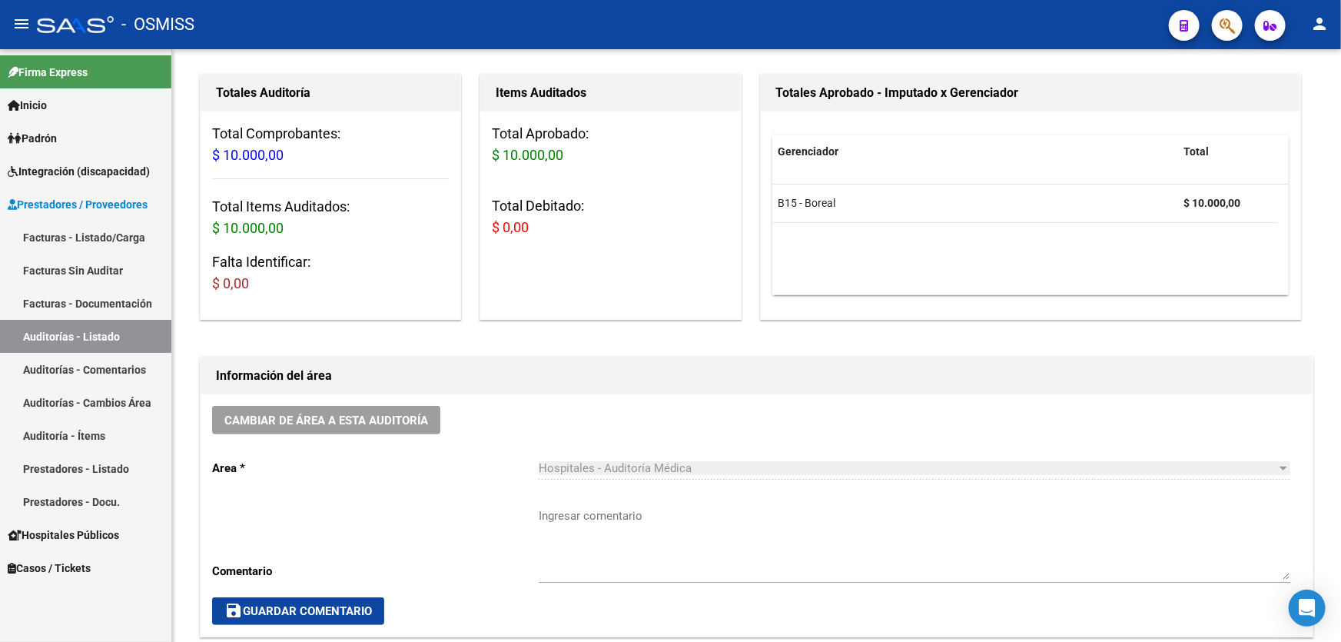
click at [110, 343] on link "Auditorías - Listado" at bounding box center [85, 336] width 171 height 33
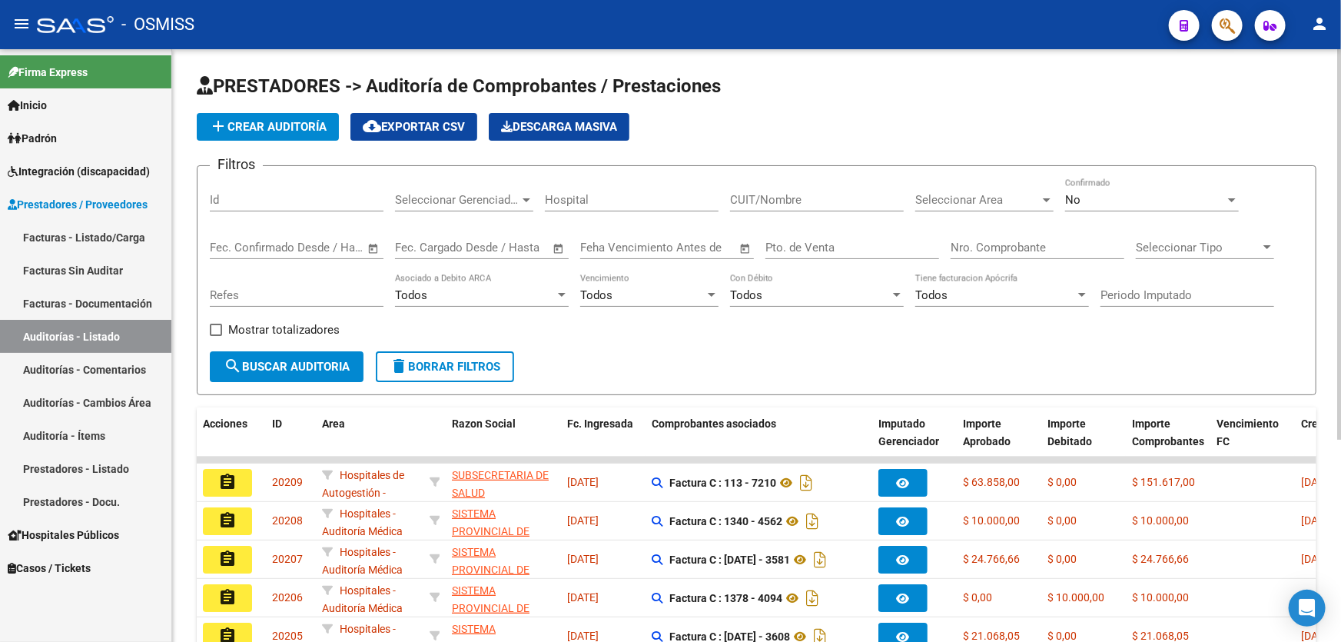
click at [238, 130] on span "add Crear Auditoría" at bounding box center [268, 127] width 118 height 14
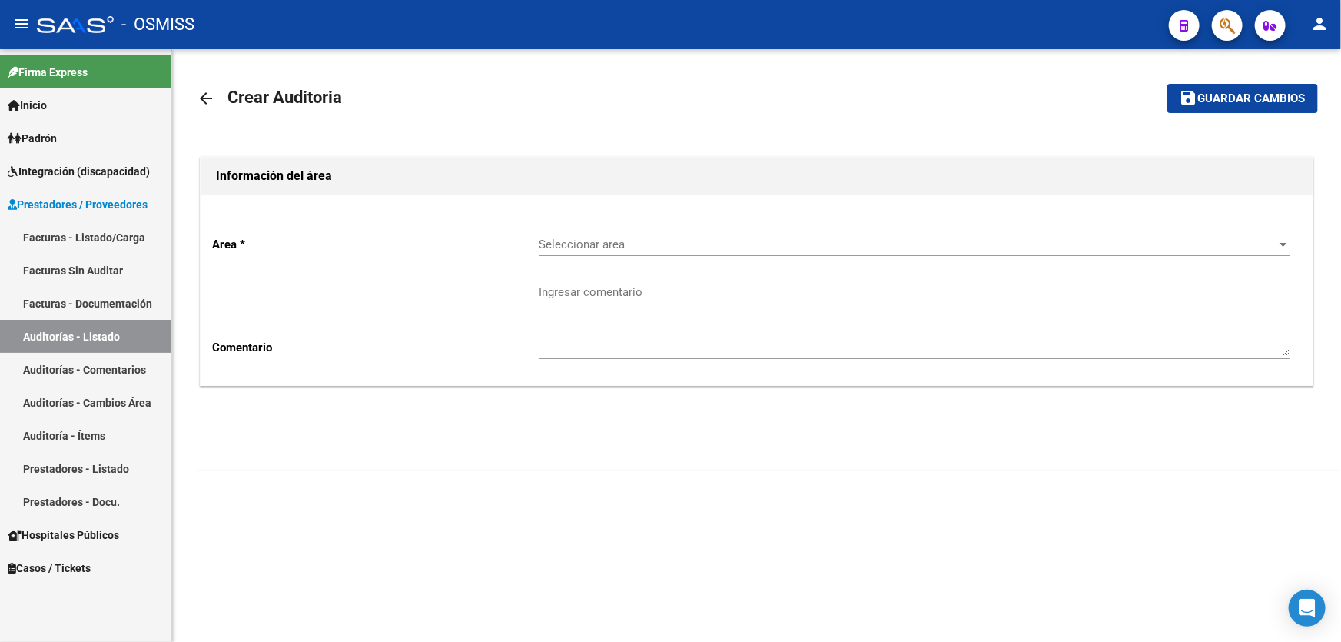
click at [615, 230] on div "Seleccionar area Seleccionar area" at bounding box center [915, 239] width 752 height 33
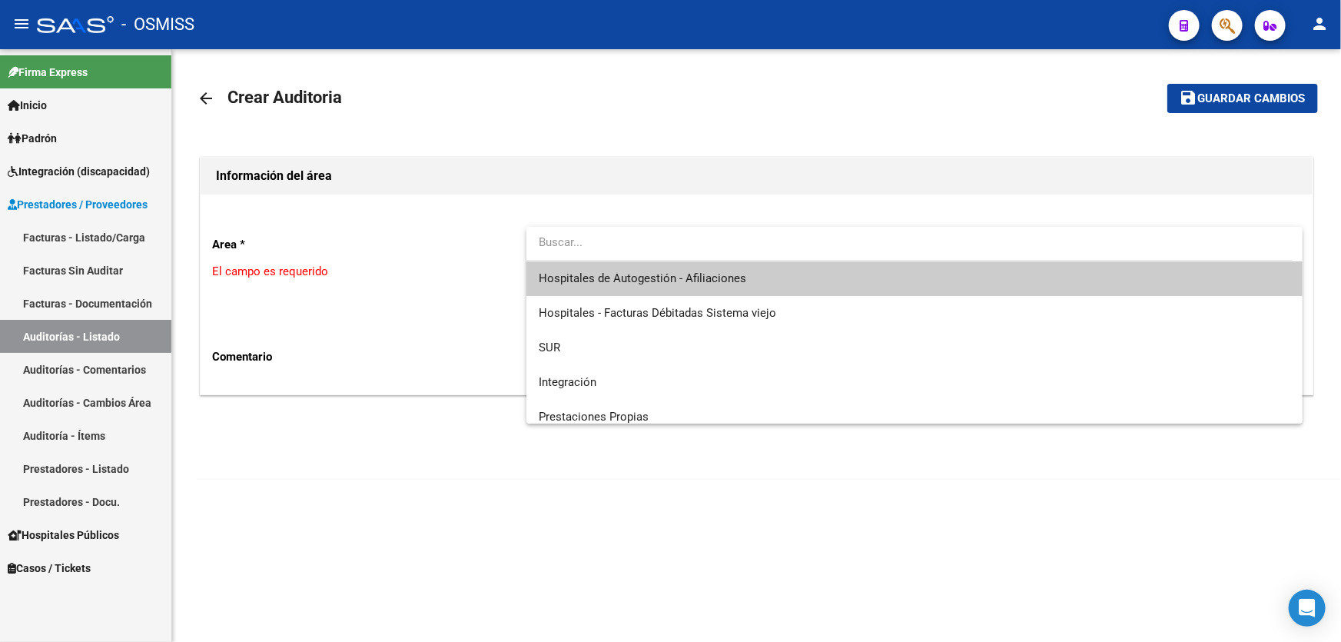
click at [636, 266] on span "Hospitales de Autogestión - Afiliaciones" at bounding box center [915, 278] width 752 height 35
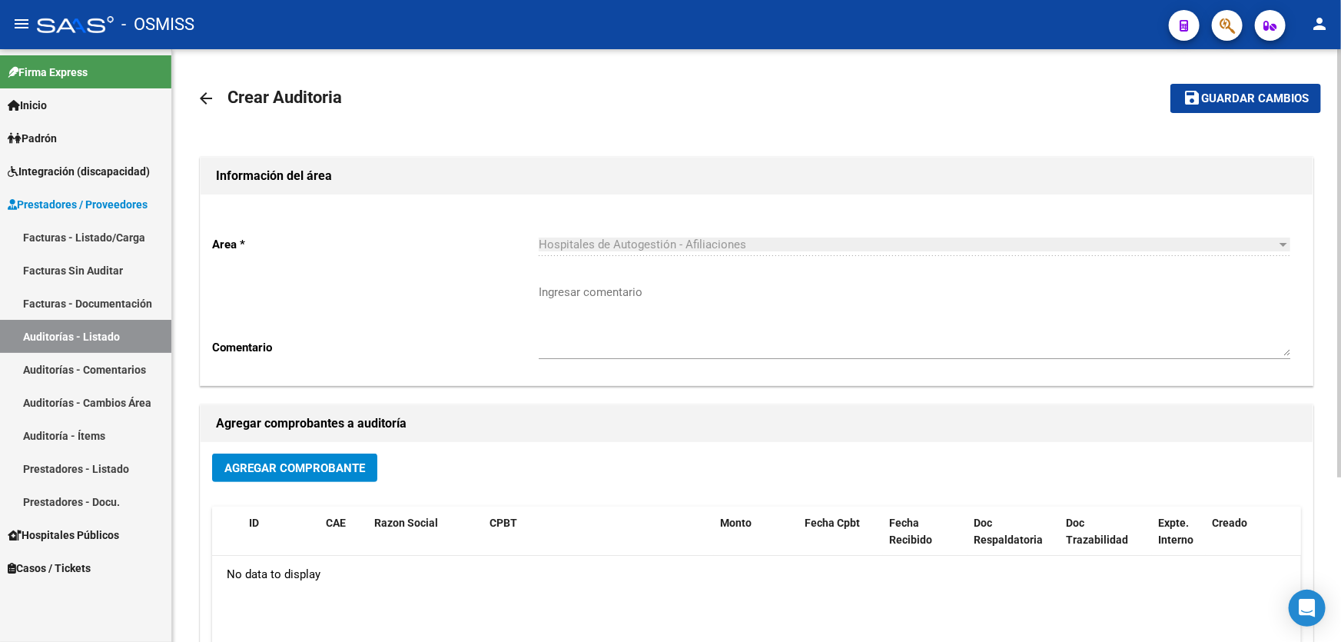
click at [348, 473] on button "Agregar Comprobante" at bounding box center [294, 467] width 165 height 28
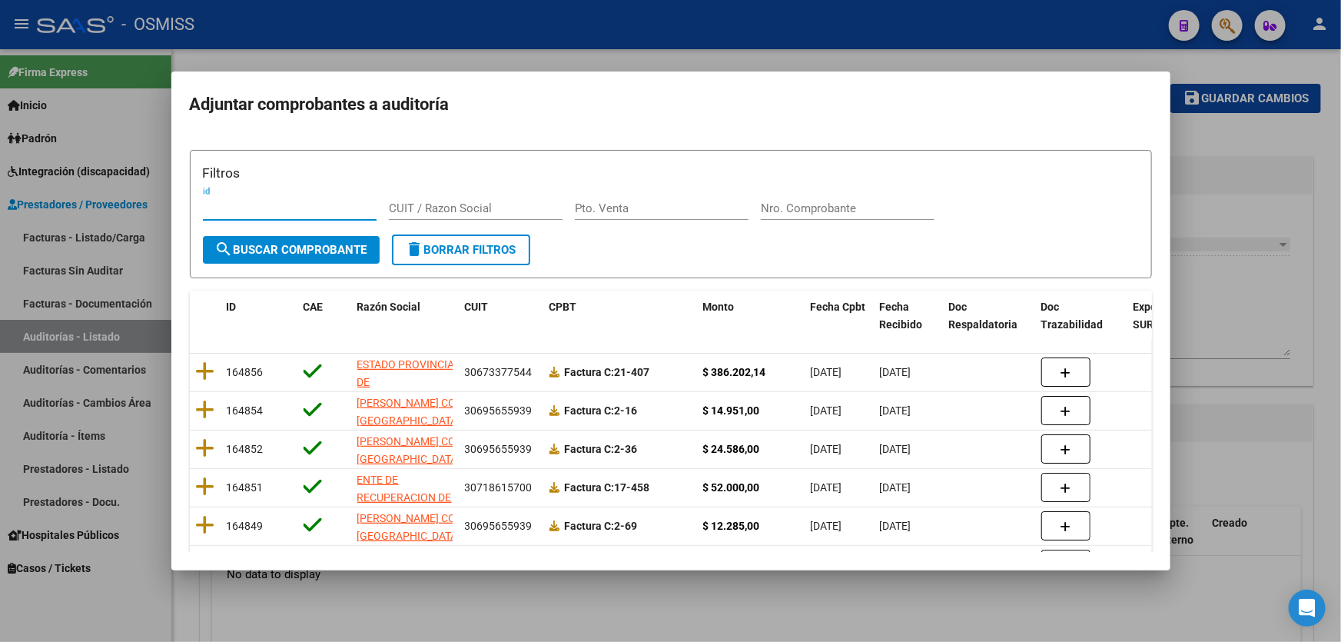
click at [837, 209] on input "Nro. Comprobante" at bounding box center [848, 208] width 174 height 14
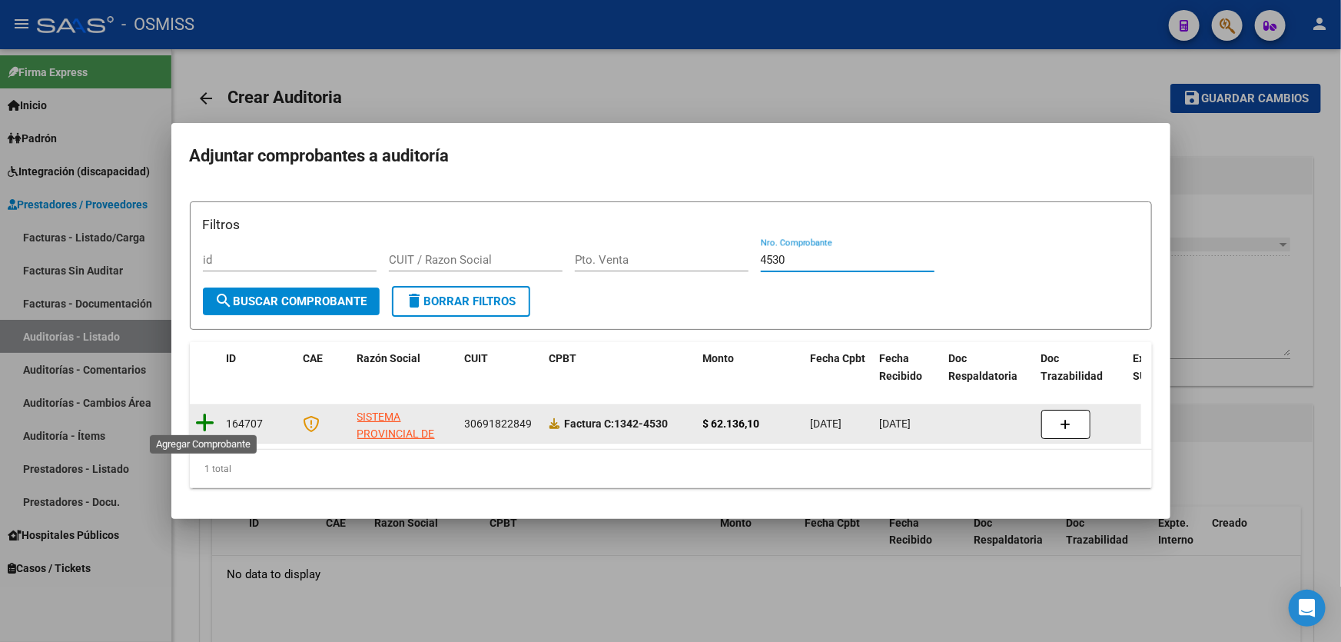
type input "4530"
click at [209, 417] on icon at bounding box center [205, 423] width 19 height 22
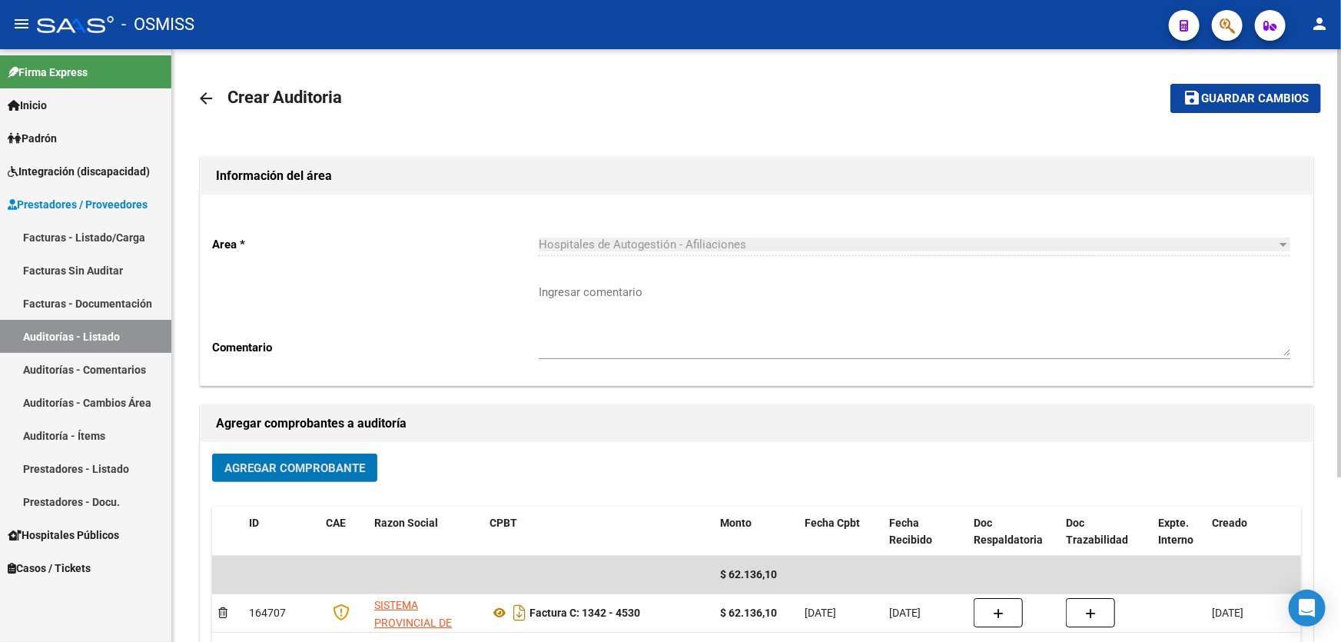
click at [1224, 105] on span "Guardar cambios" at bounding box center [1255, 99] width 108 height 14
